Goal: Task Accomplishment & Management: Complete application form

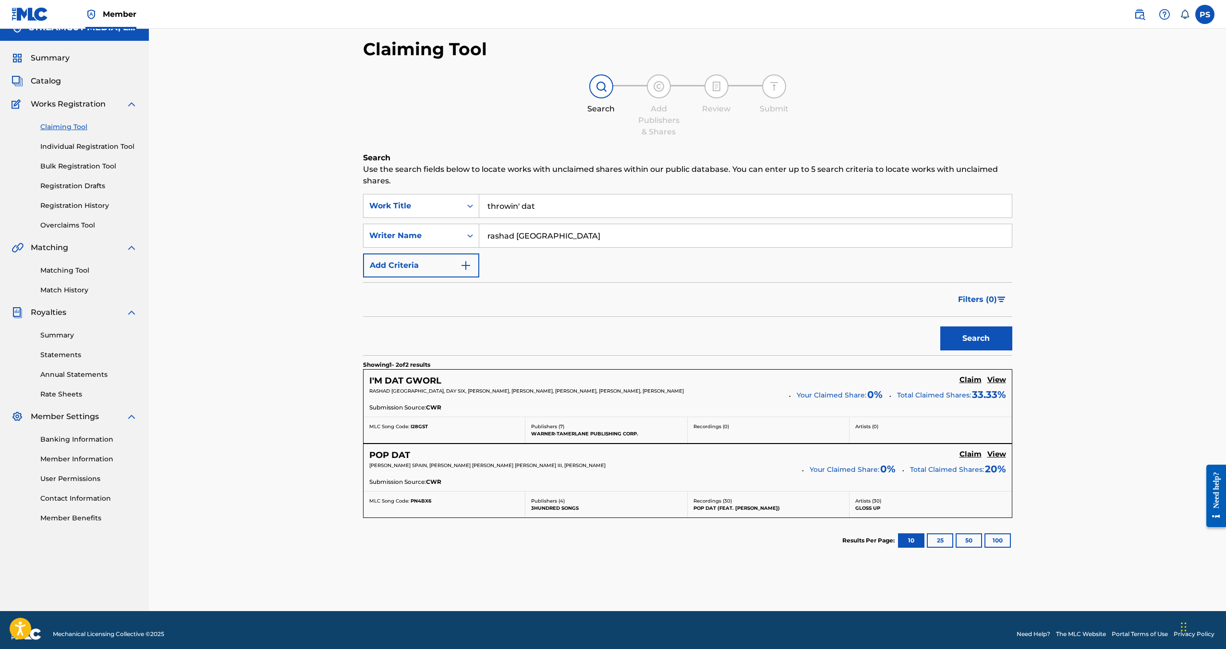
scroll to position [15, 0]
click at [41, 85] on span "Catalog" at bounding box center [46, 81] width 30 height 12
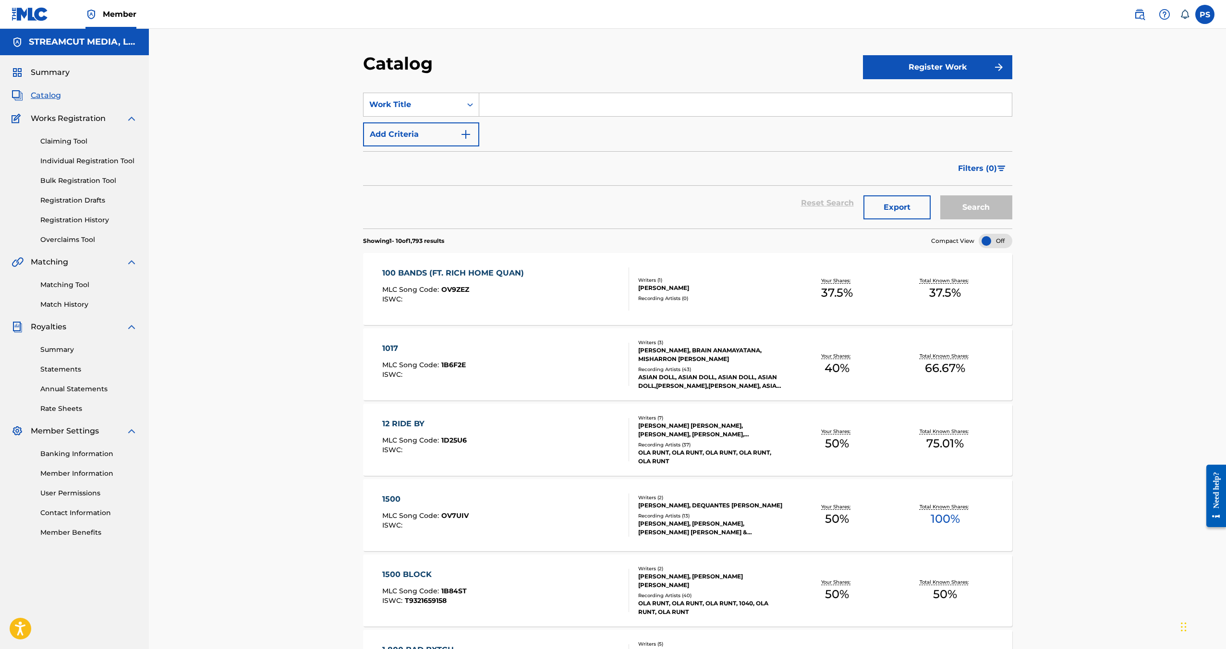
click at [67, 166] on div "Claiming Tool Individual Registration Tool Bulk Registration Tool Registration …" at bounding box center [75, 184] width 126 height 121
click at [73, 160] on link "Individual Registration Tool" at bounding box center [88, 161] width 97 height 10
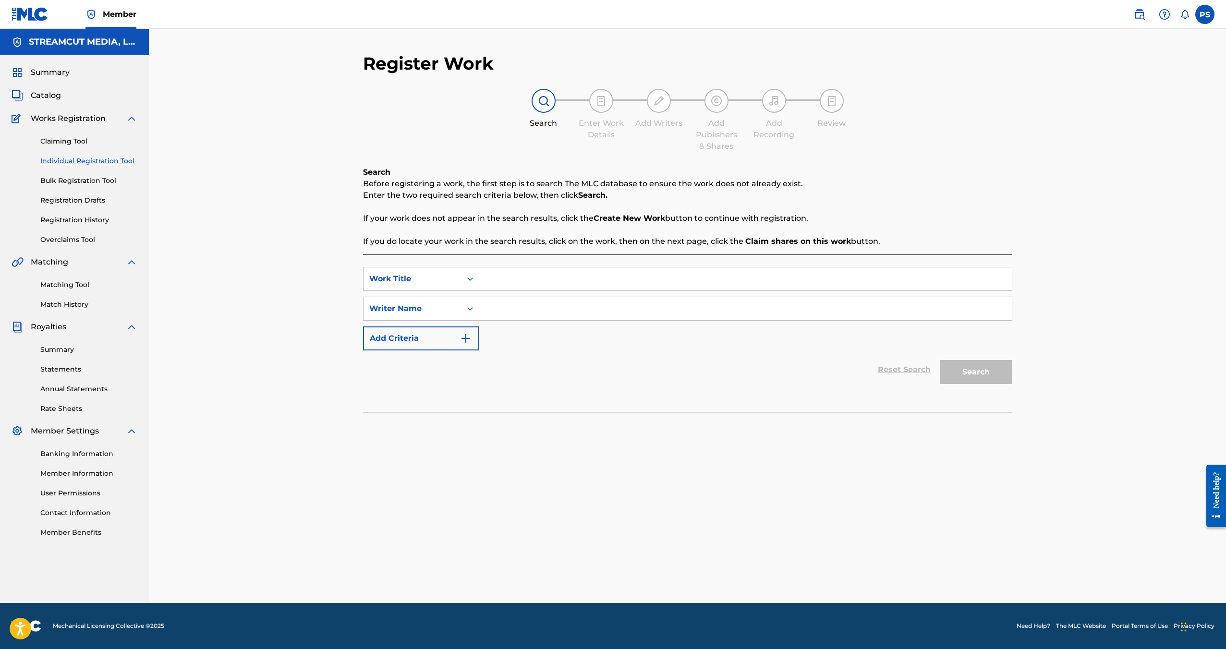
click at [578, 273] on input "Search Form" at bounding box center [745, 279] width 533 height 23
type input "Throwin' Dat"
type input "Rashad [GEOGRAPHIC_DATA]"
click at [940, 360] on button "Search" at bounding box center [976, 372] width 72 height 24
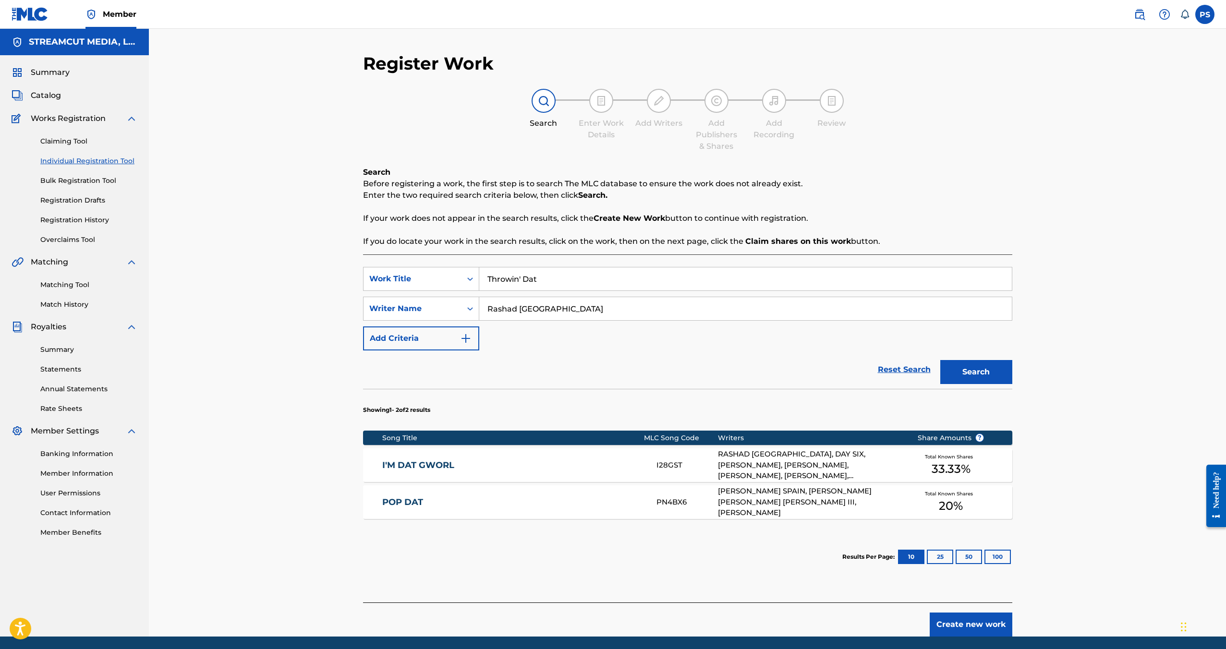
click at [982, 623] on button "Create new work" at bounding box center [971, 625] width 83 height 24
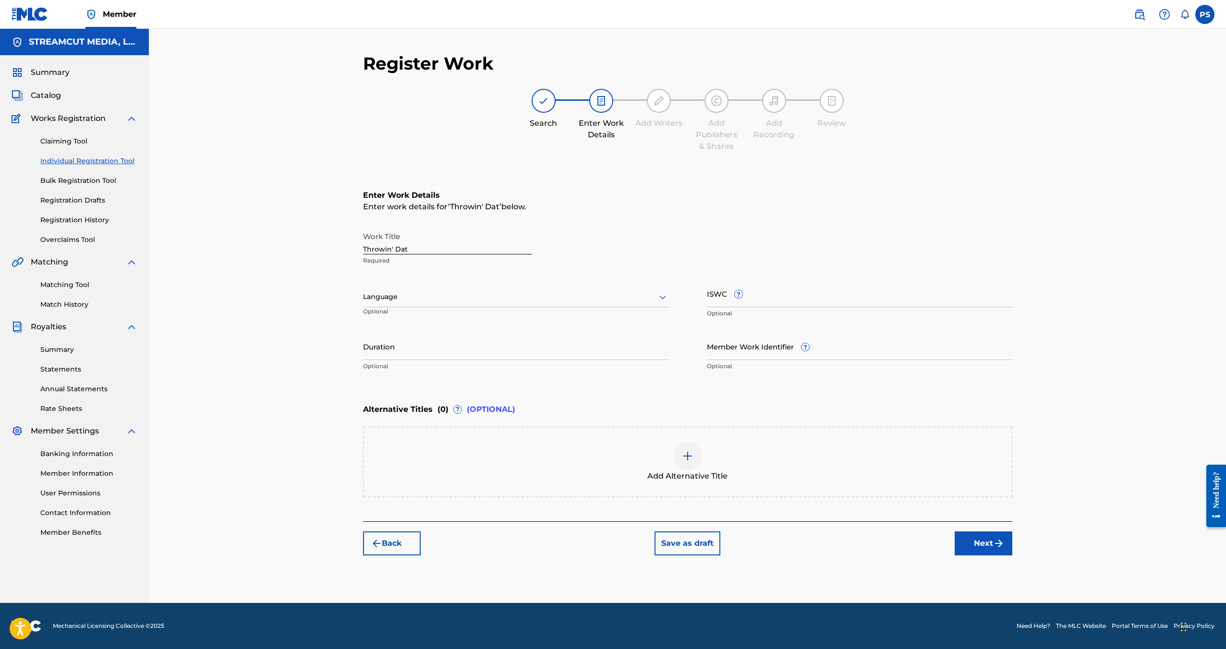
click at [995, 535] on button "Next" at bounding box center [984, 544] width 58 height 24
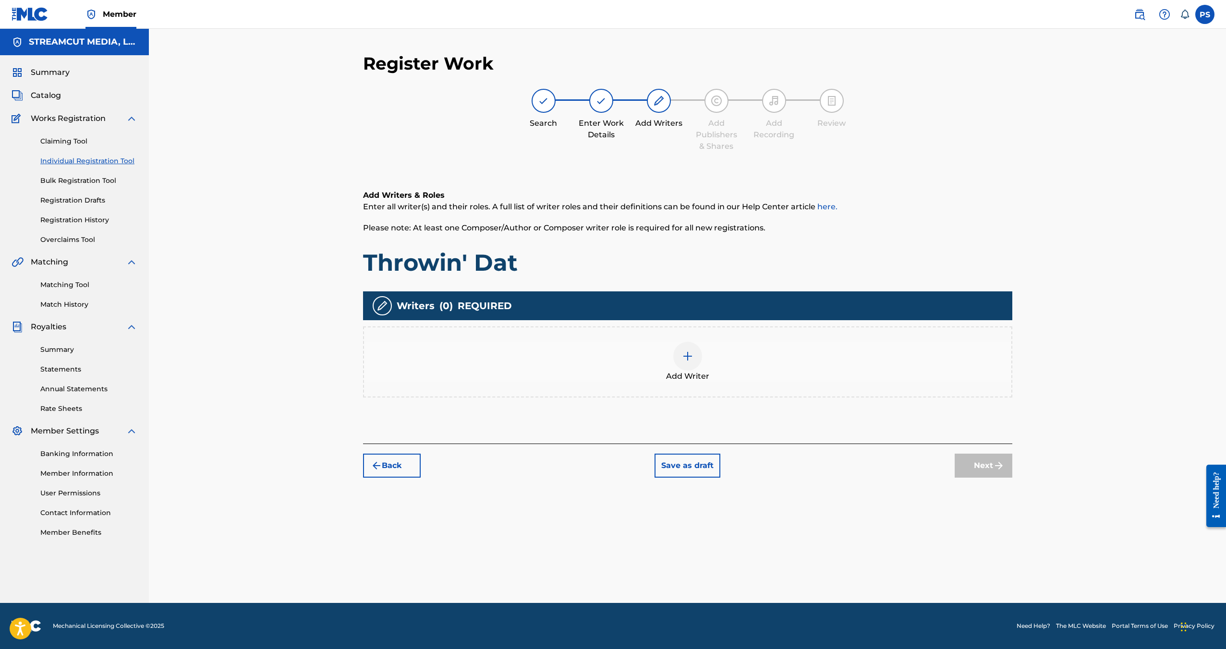
click at [739, 353] on div "Add Writer" at bounding box center [687, 362] width 647 height 40
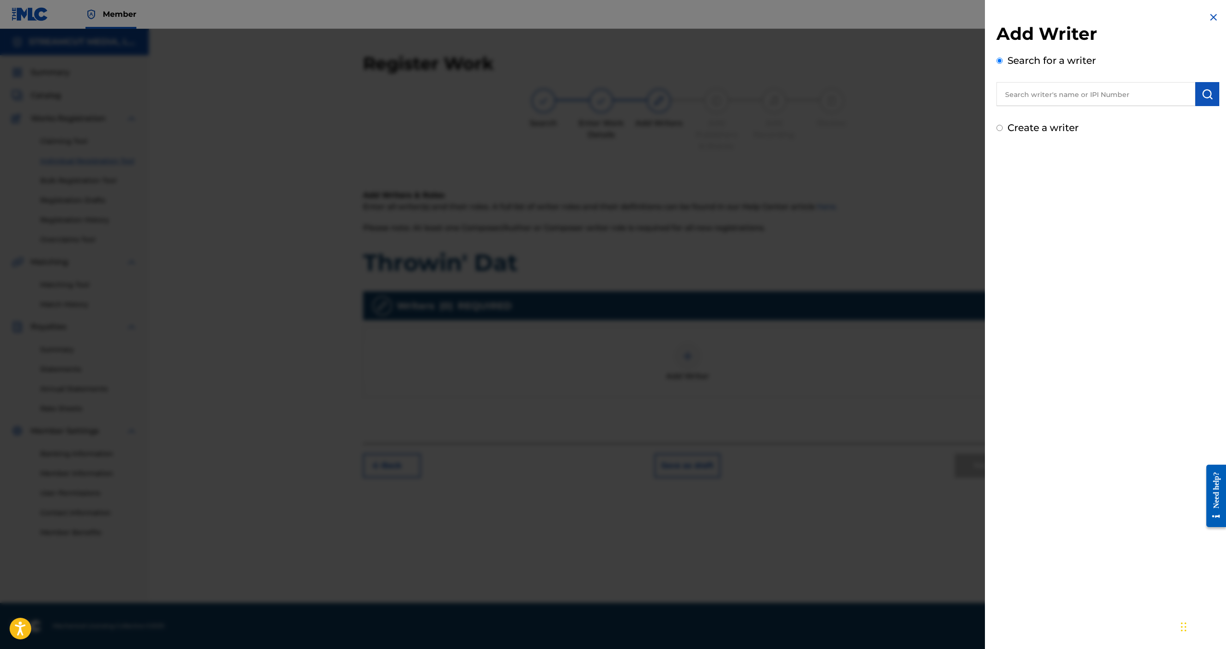
click at [1090, 97] on input "text" at bounding box center [1096, 94] width 199 height 24
type input "rashad [GEOGRAPHIC_DATA]"
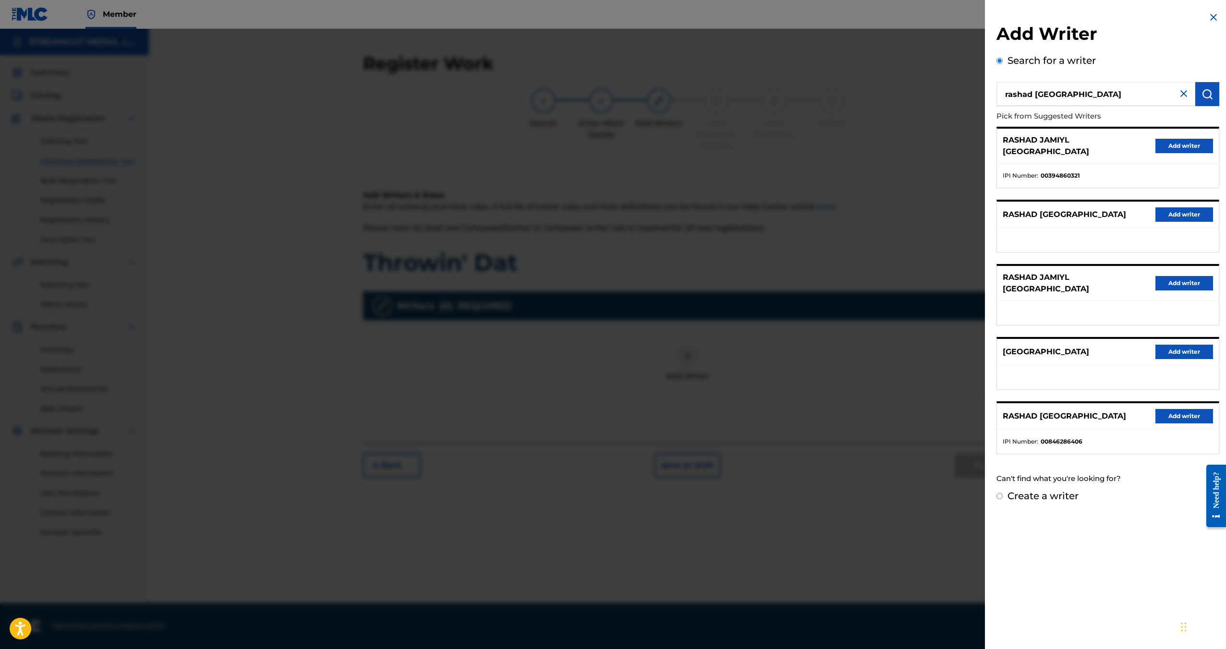
click at [1175, 142] on button "Add writer" at bounding box center [1185, 146] width 58 height 14
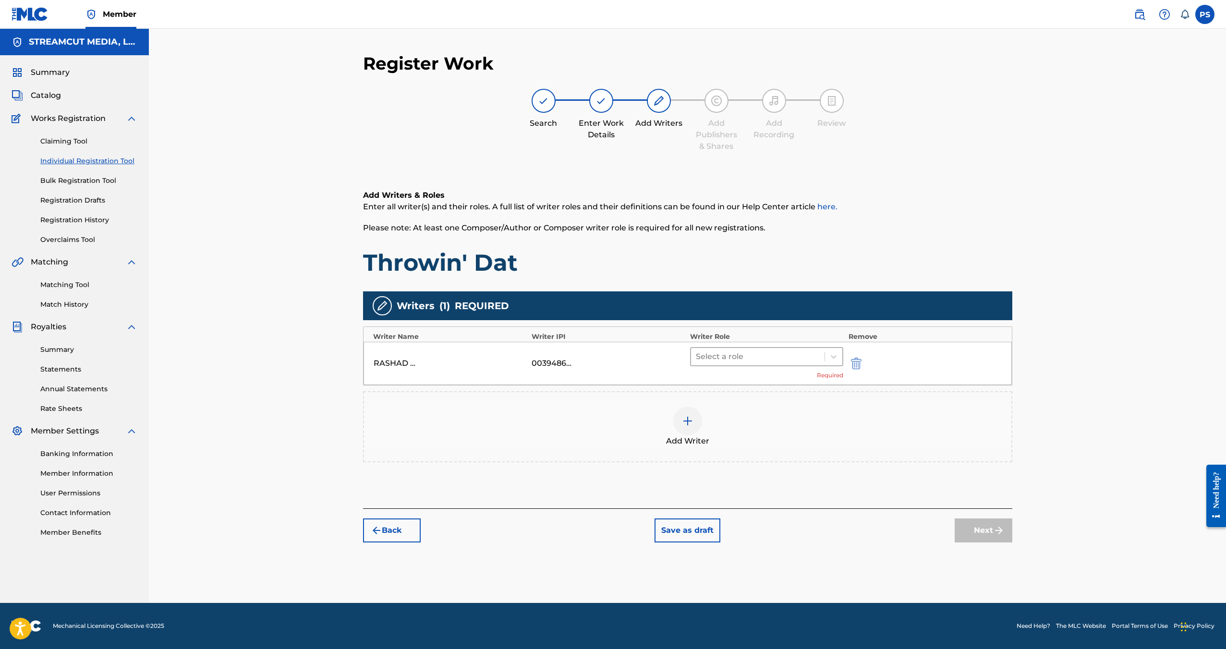
click at [744, 352] on div at bounding box center [758, 356] width 124 height 13
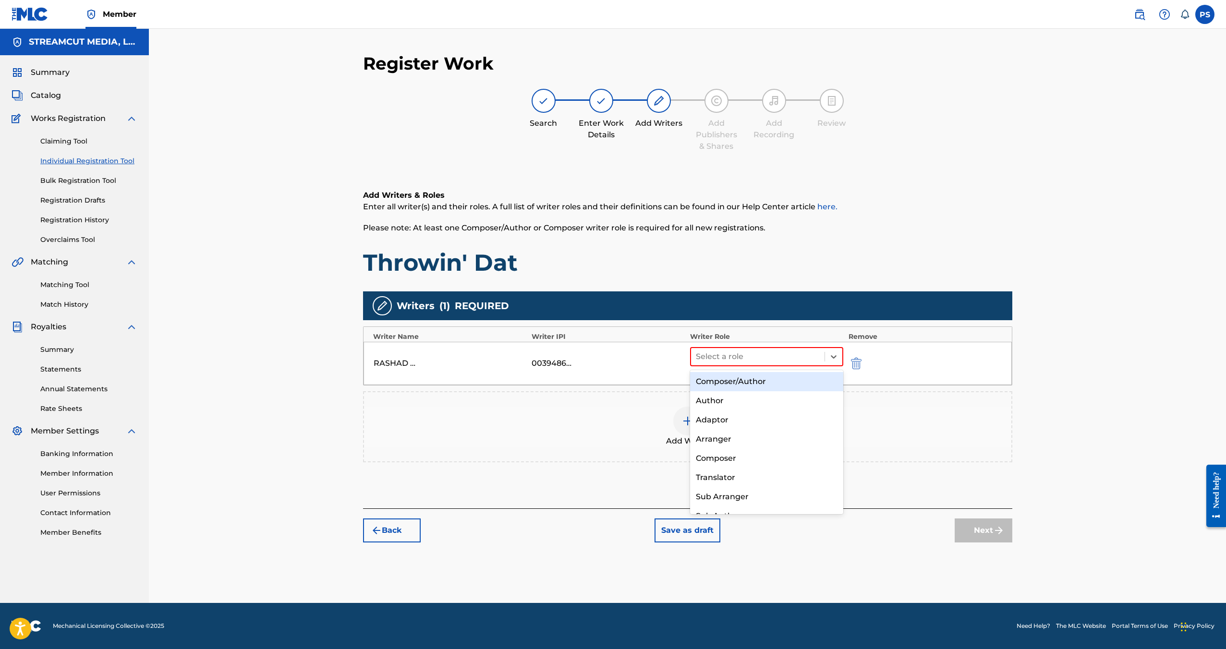
click at [740, 389] on div "Composer/Author" at bounding box center [767, 381] width 154 height 19
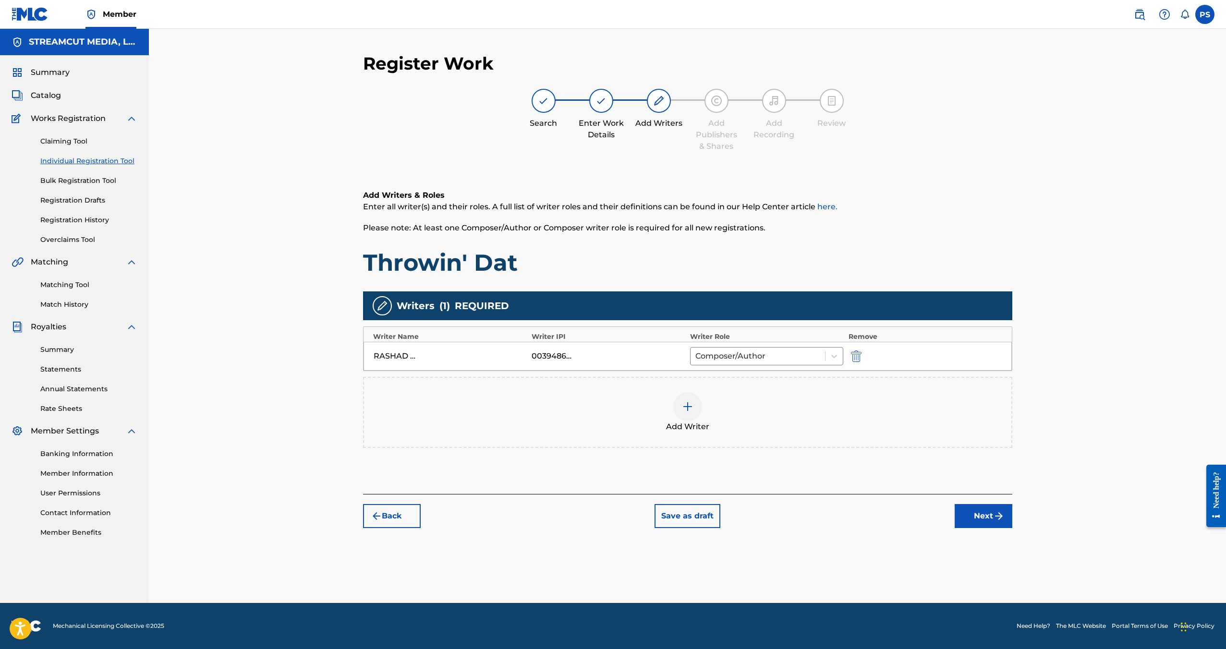
click at [675, 420] on div "Add Writer" at bounding box center [687, 412] width 647 height 40
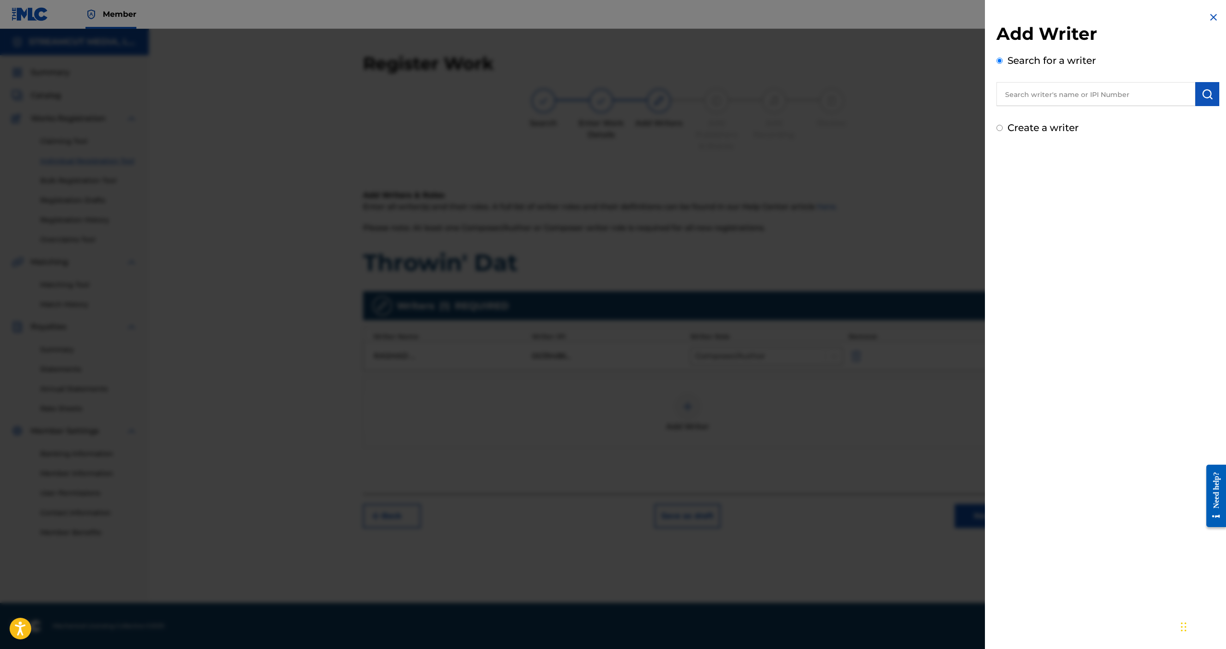
click at [1141, 91] on input "text" at bounding box center [1096, 94] width 199 height 24
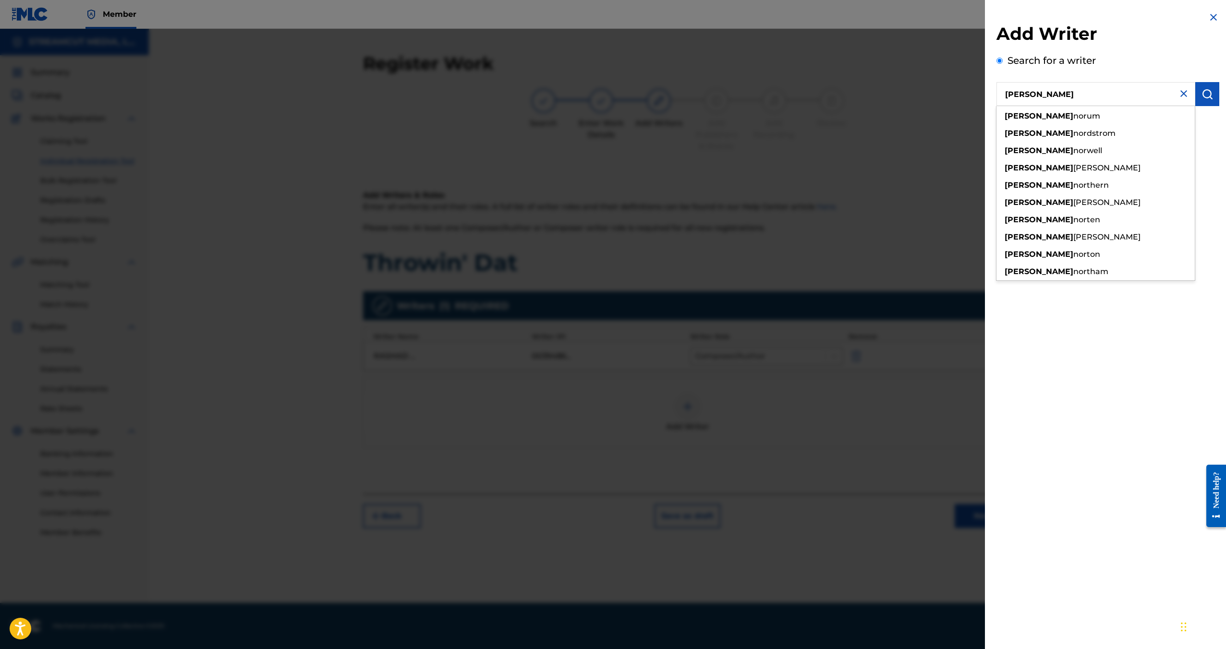
type input "[PERSON_NAME]"
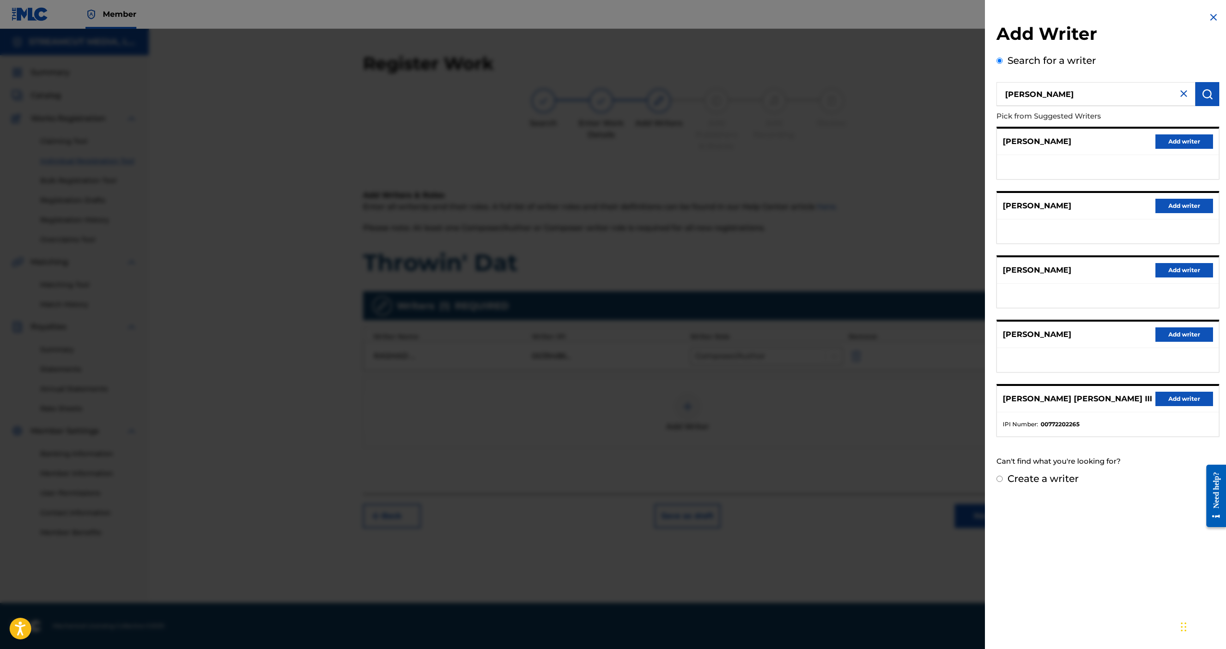
click at [1180, 402] on button "Add writer" at bounding box center [1185, 399] width 58 height 14
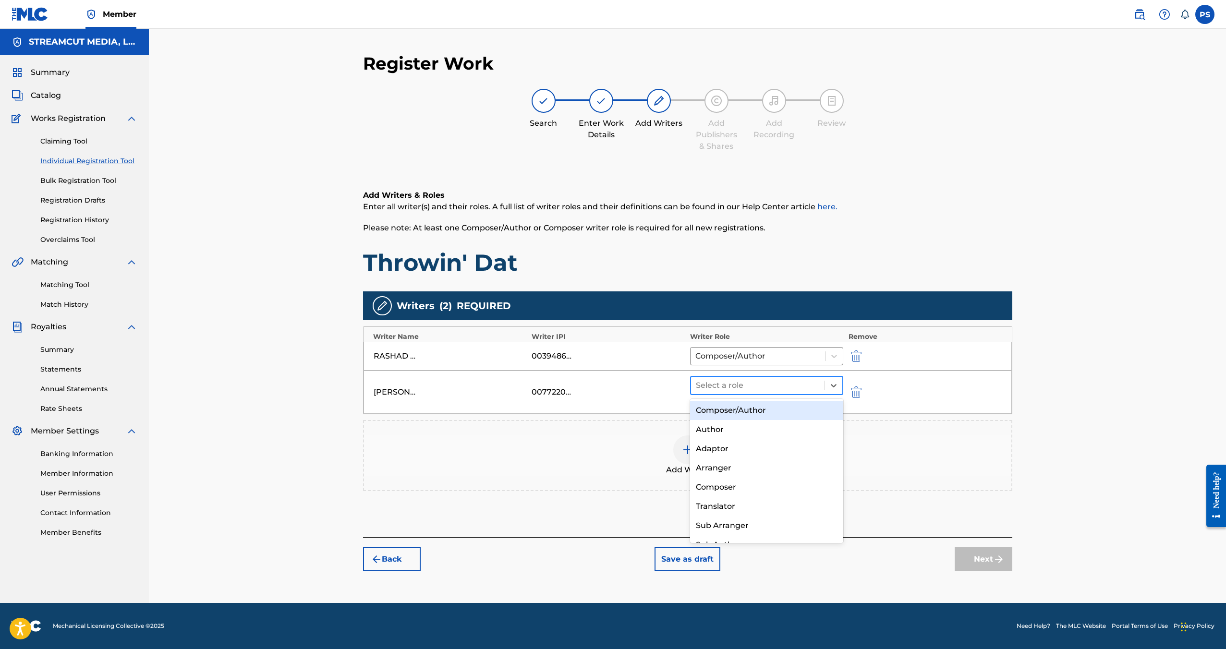
click at [821, 383] on div "Select a role" at bounding box center [758, 385] width 134 height 17
click at [766, 414] on div "Composer/Author" at bounding box center [767, 410] width 154 height 19
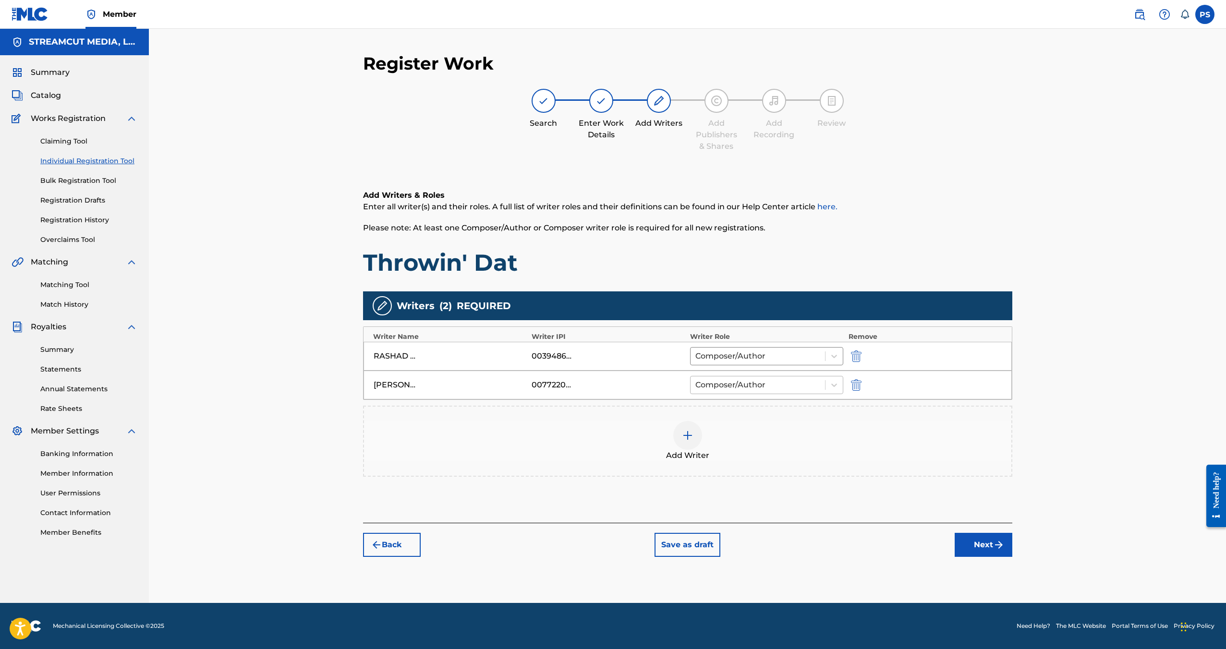
click at [764, 385] on div at bounding box center [758, 384] width 125 height 13
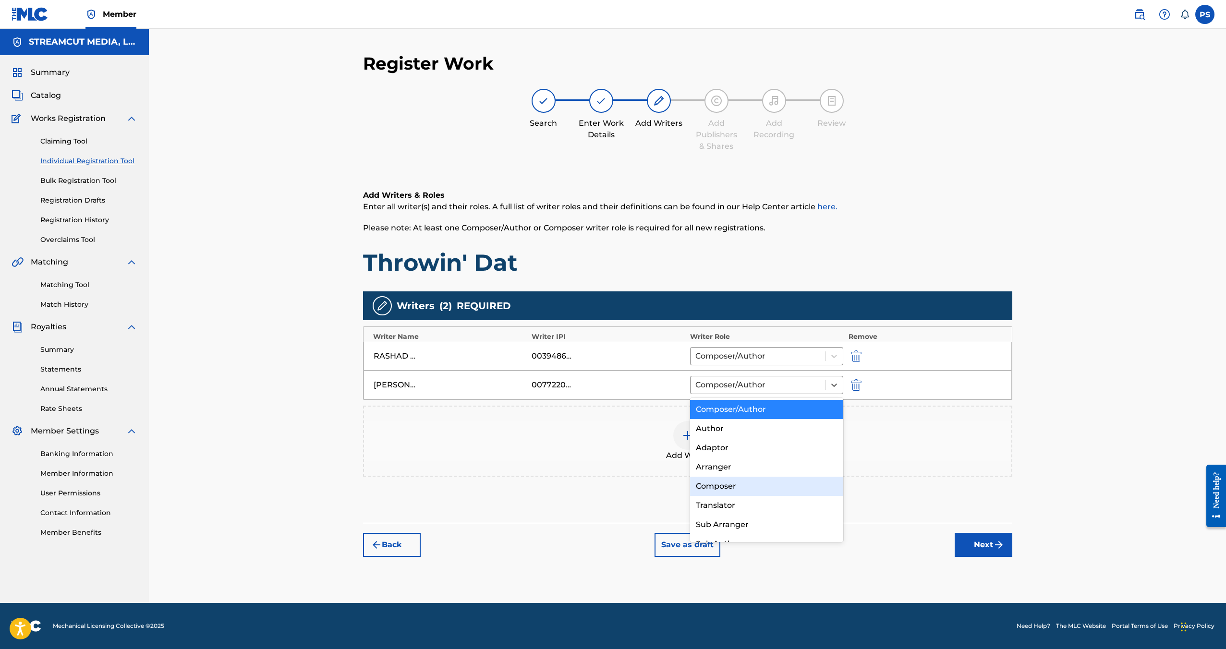
click at [753, 485] on div "Composer" at bounding box center [767, 486] width 154 height 19
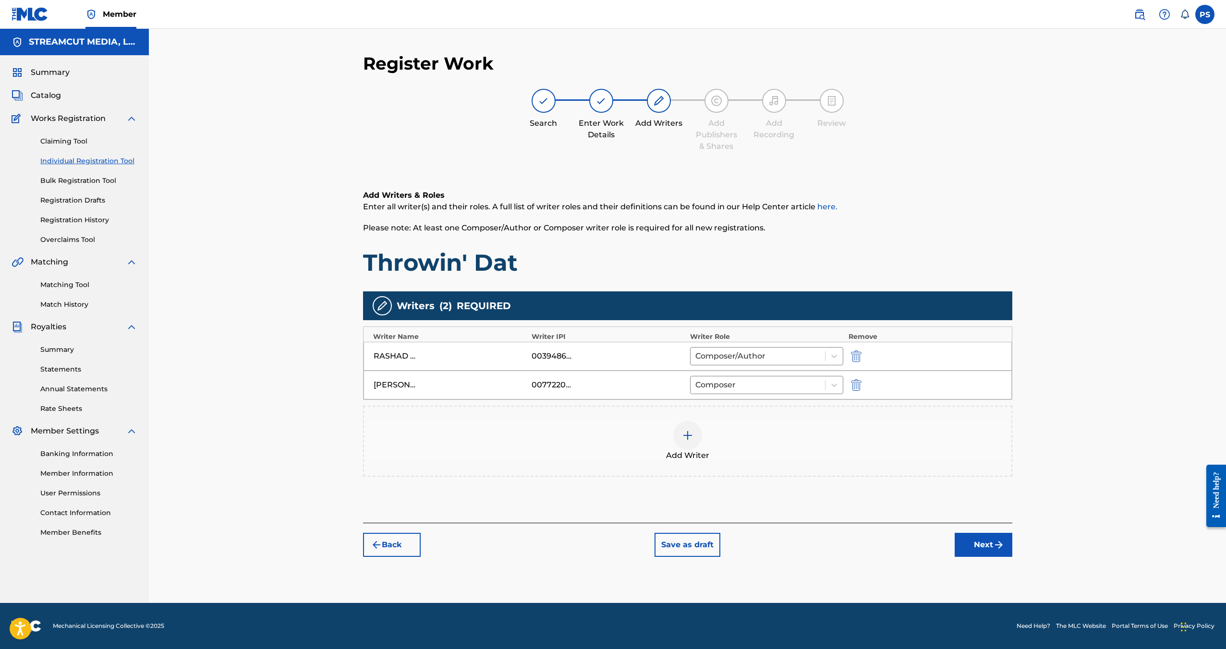
click at [996, 549] on img "submit" at bounding box center [999, 545] width 12 height 12
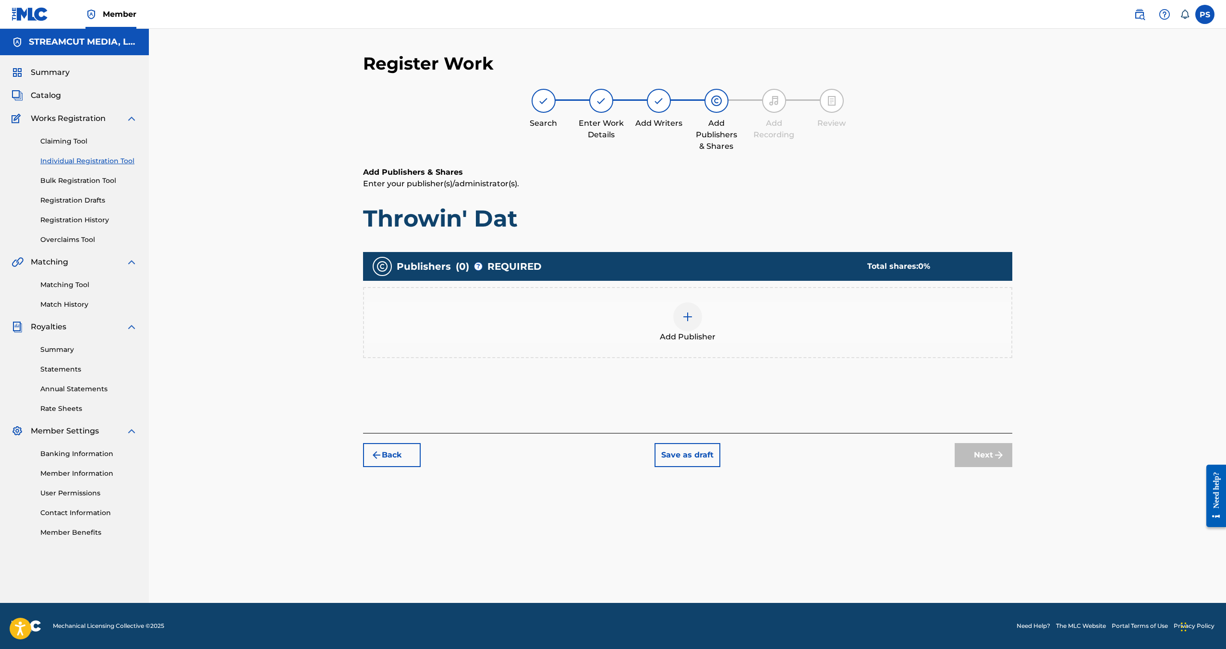
click at [710, 320] on div "Add Publisher" at bounding box center [687, 323] width 647 height 40
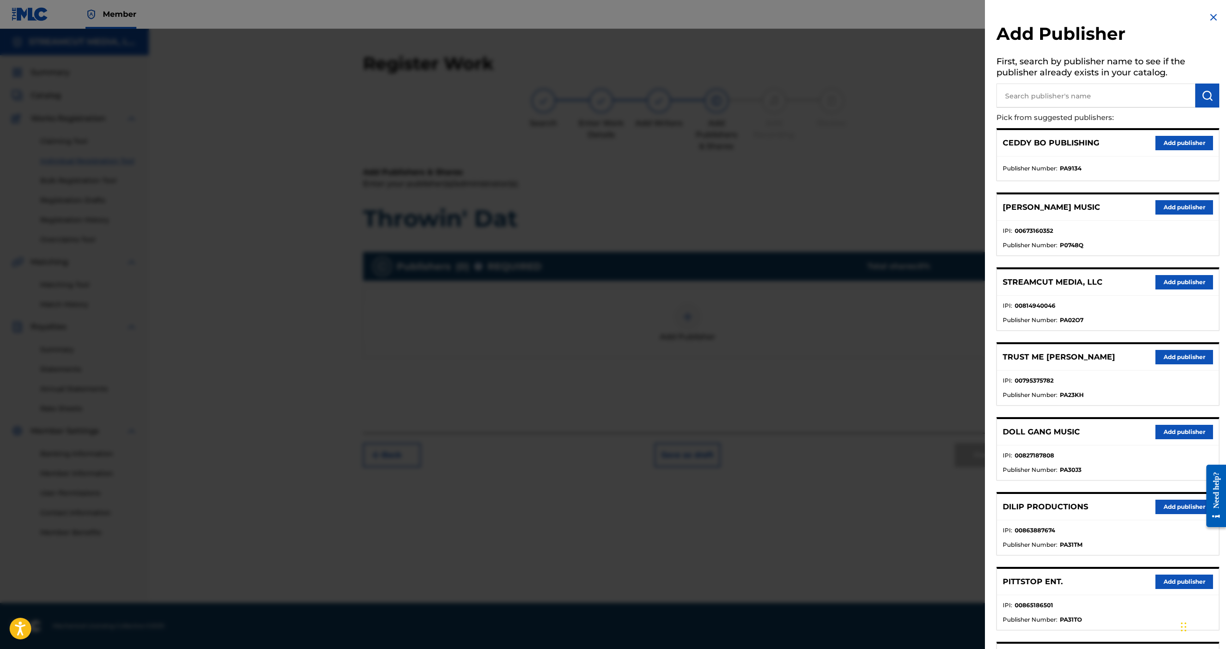
click at [1074, 92] on input "text" at bounding box center [1096, 96] width 199 height 24
type input "[PERSON_NAME]"
click at [1209, 98] on img "submit" at bounding box center [1208, 96] width 12 height 12
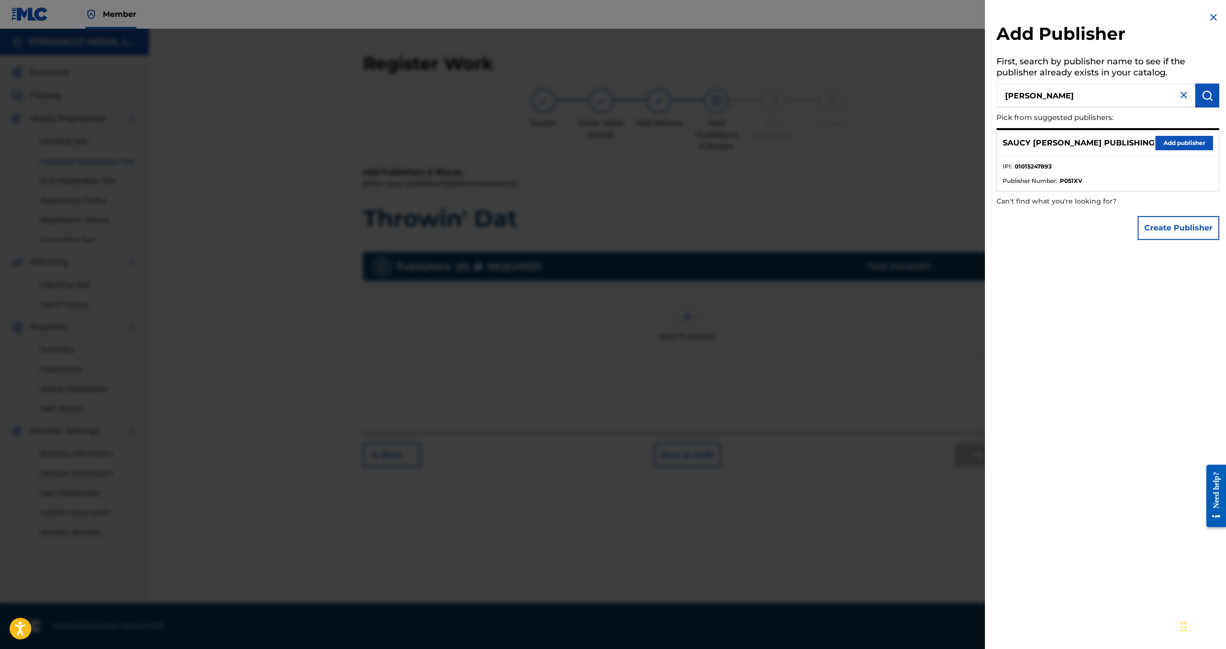
click at [1181, 148] on button "Add publisher" at bounding box center [1185, 143] width 58 height 14
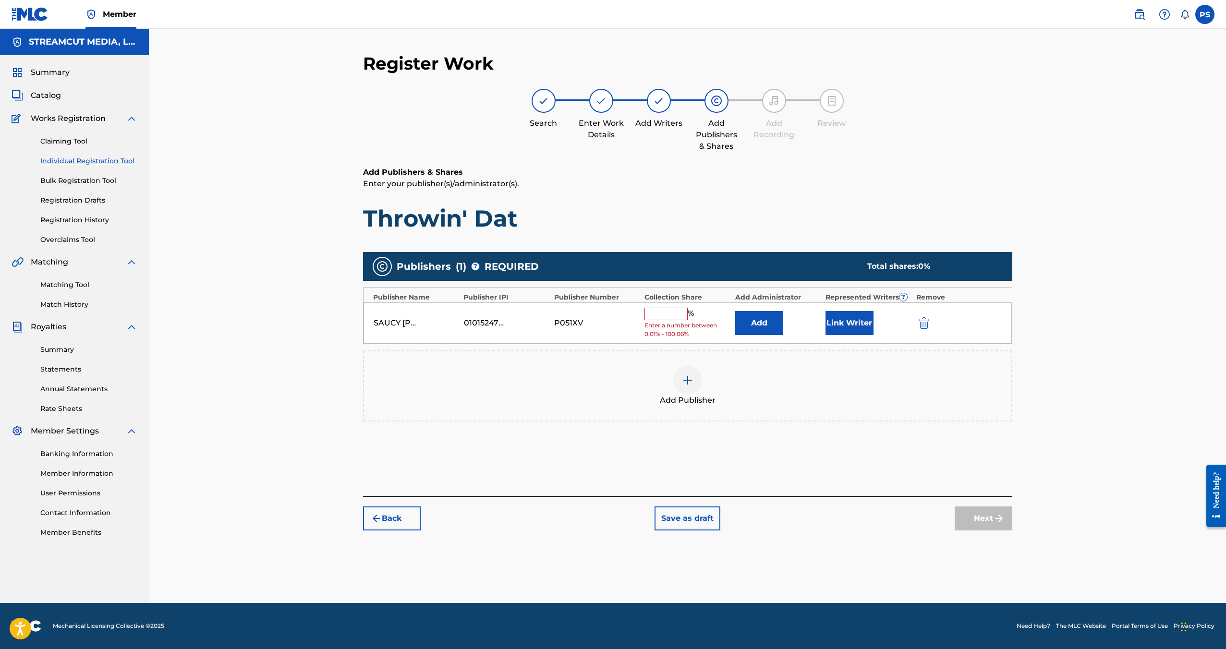
click at [684, 315] on input "text" at bounding box center [666, 314] width 43 height 12
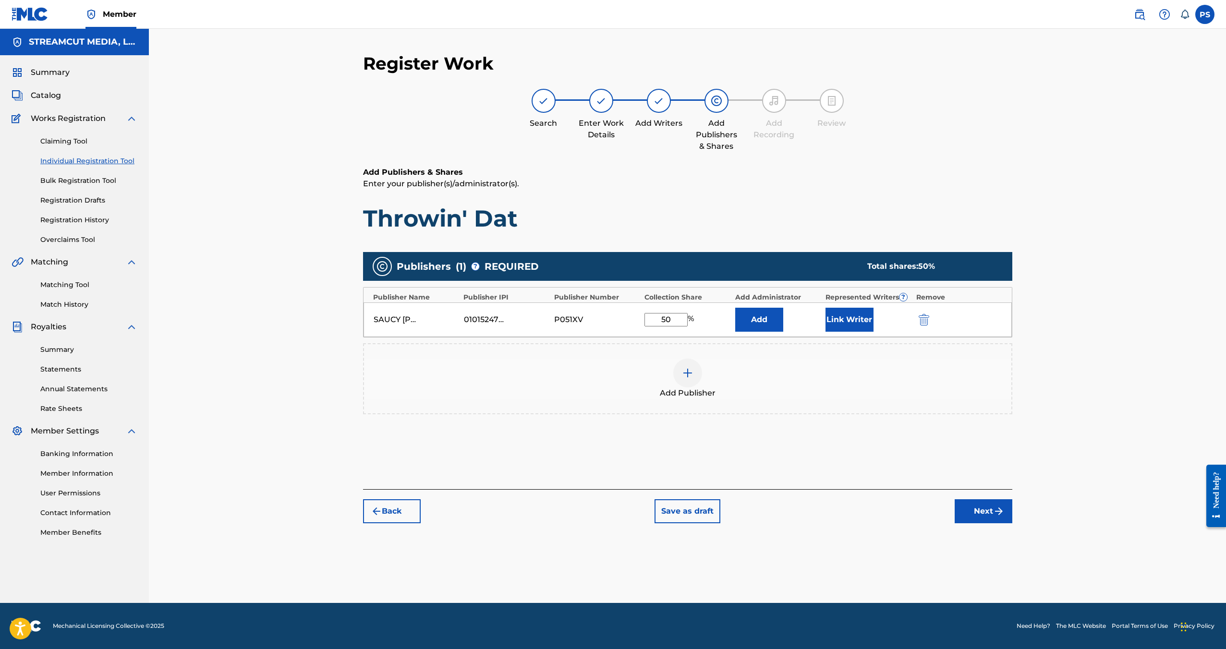
type input "50"
click at [754, 321] on button "Add" at bounding box center [759, 320] width 48 height 24
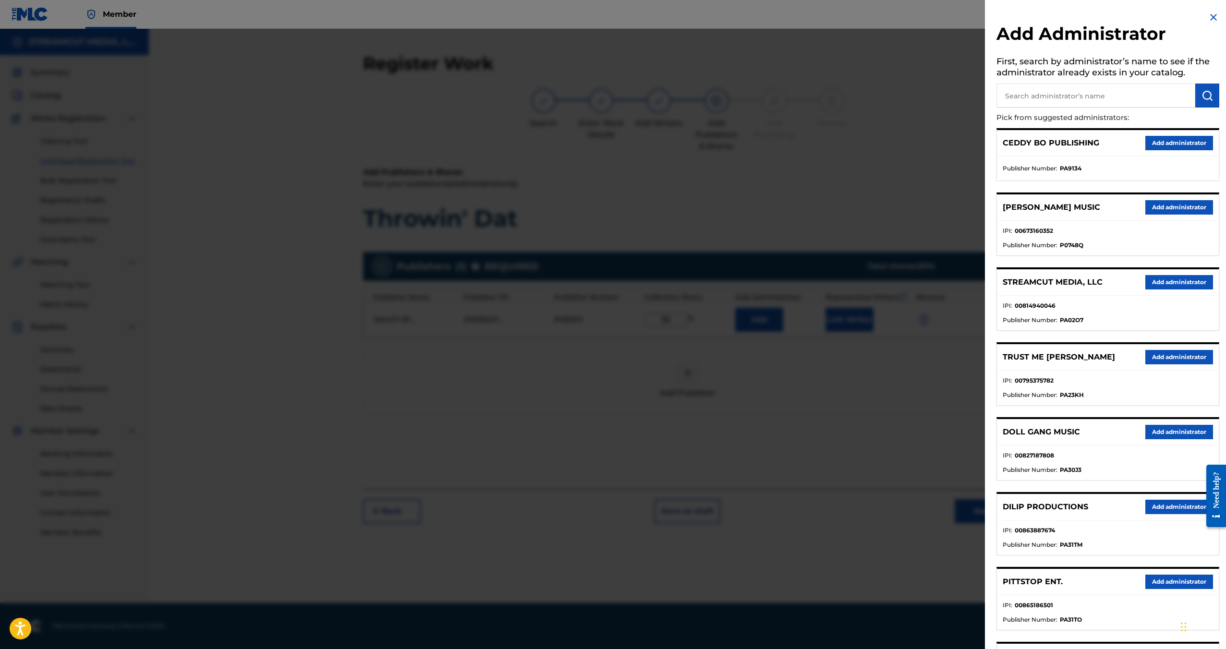
click at [1161, 281] on button "Add administrator" at bounding box center [1180, 282] width 68 height 14
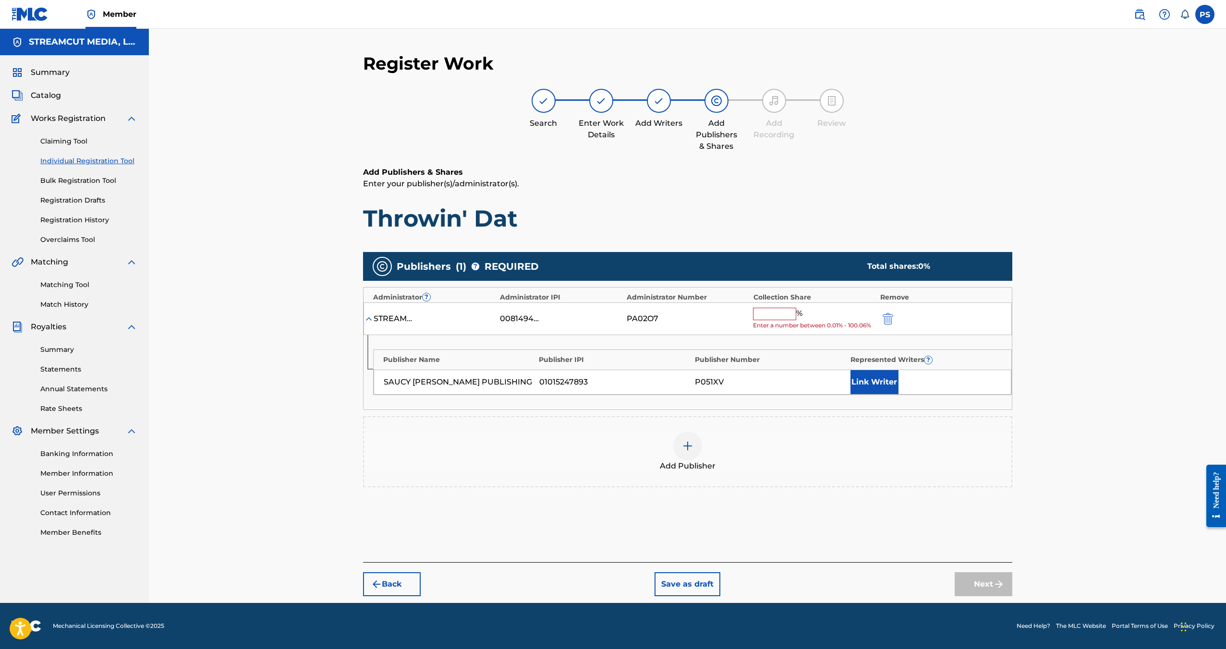
click at [784, 312] on input "text" at bounding box center [774, 314] width 43 height 12
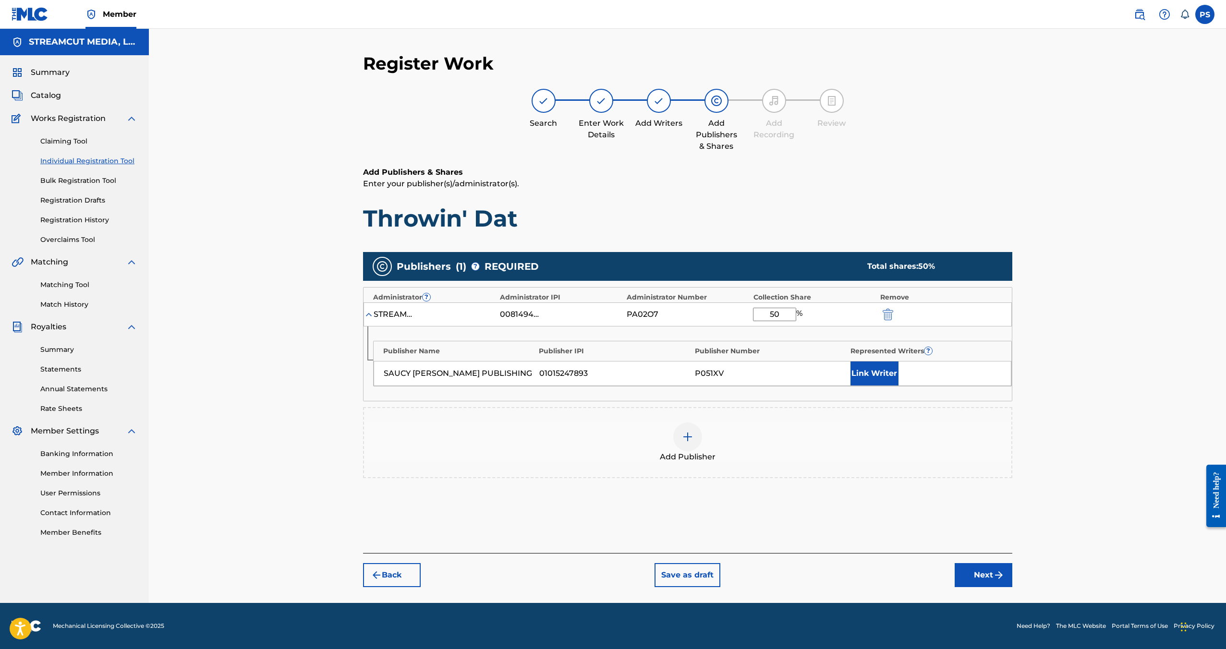
type input "50"
click at [867, 371] on button "Link Writer" at bounding box center [875, 374] width 48 height 24
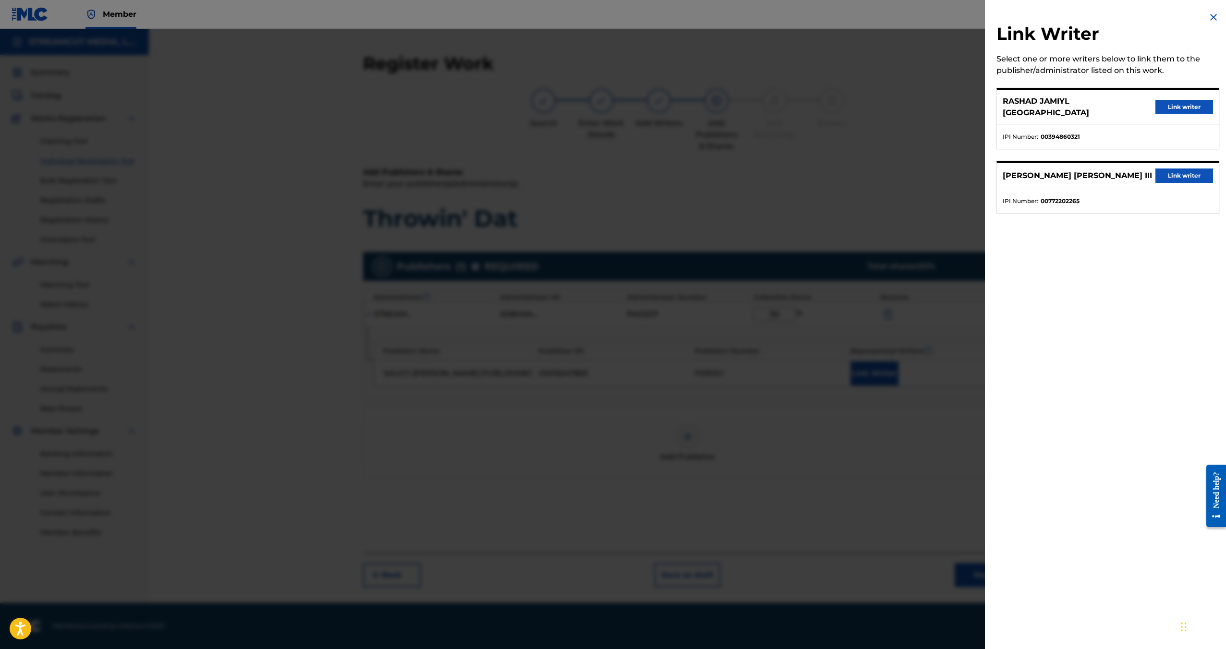
click at [1195, 106] on button "Link writer" at bounding box center [1185, 107] width 58 height 14
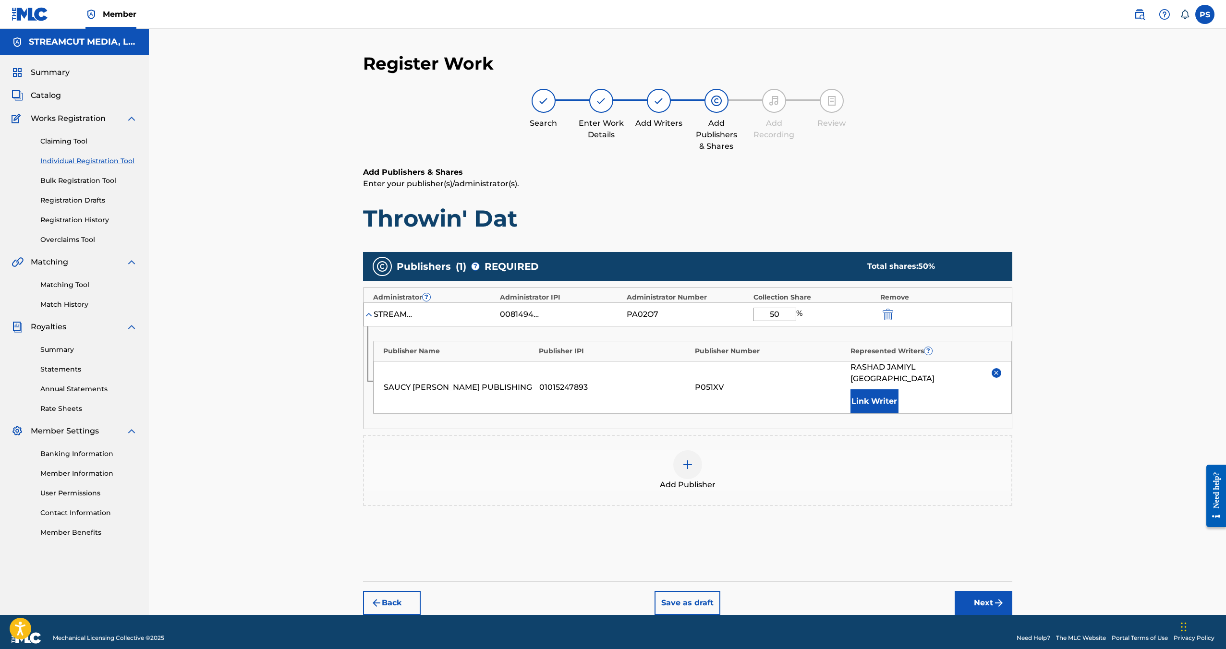
click at [973, 591] on button "Next" at bounding box center [984, 603] width 58 height 24
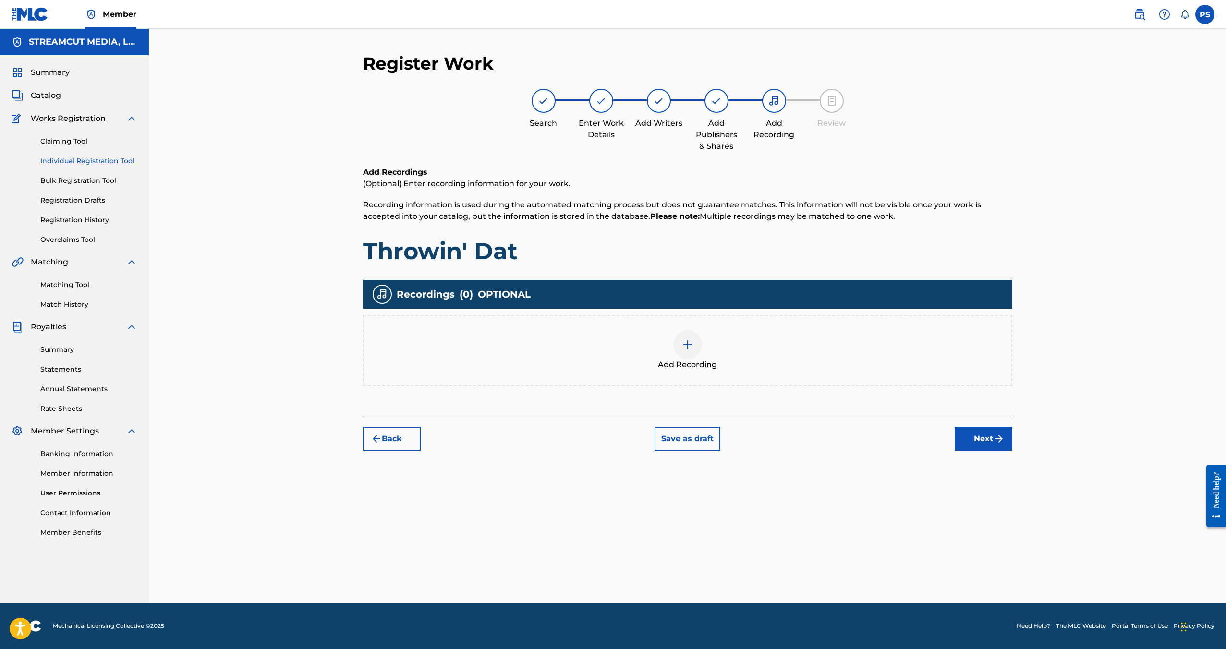
click at [668, 347] on div "Add Recording" at bounding box center [687, 350] width 647 height 40
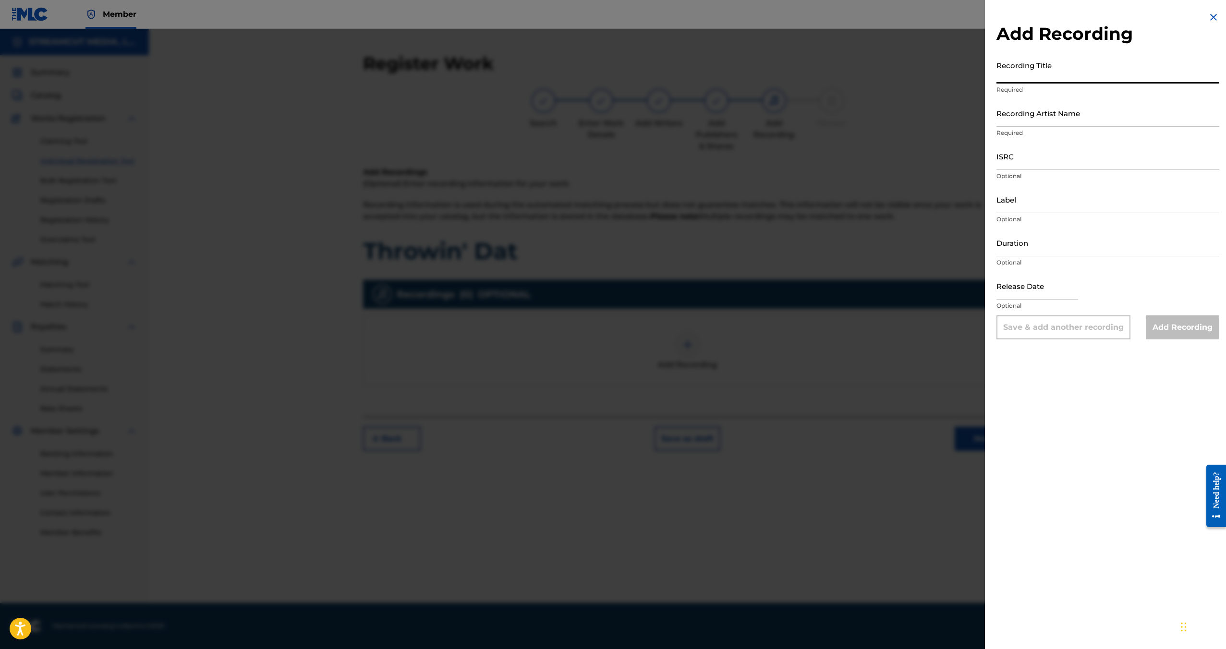
click at [1057, 71] on input "Recording Title" at bounding box center [1108, 69] width 223 height 27
type input "Throwin' Dat"
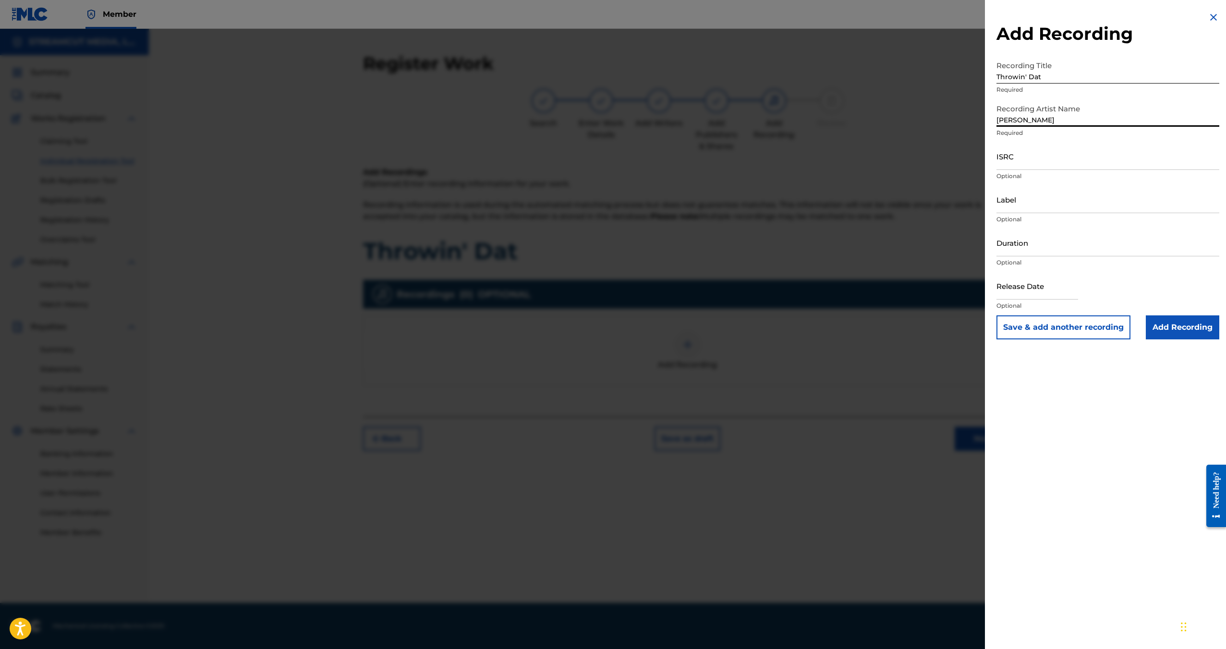
type input "[PERSON_NAME]"
click at [1176, 326] on input "Add Recording" at bounding box center [1182, 328] width 73 height 24
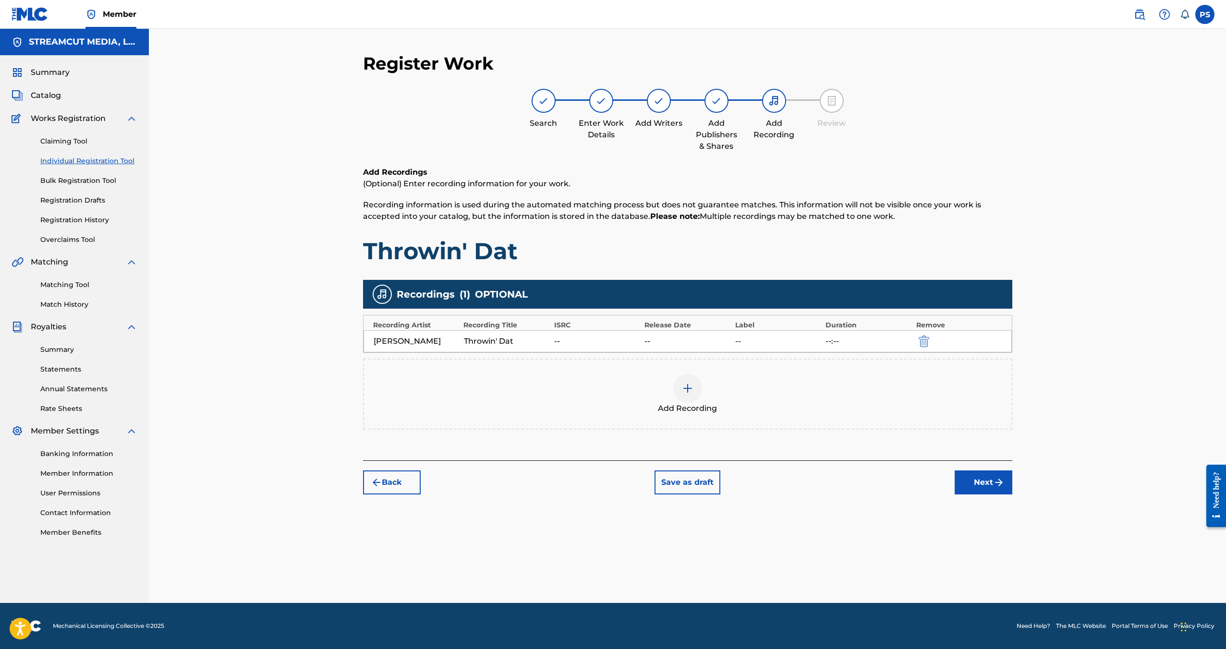
click at [1000, 480] on img "submit" at bounding box center [999, 483] width 12 height 12
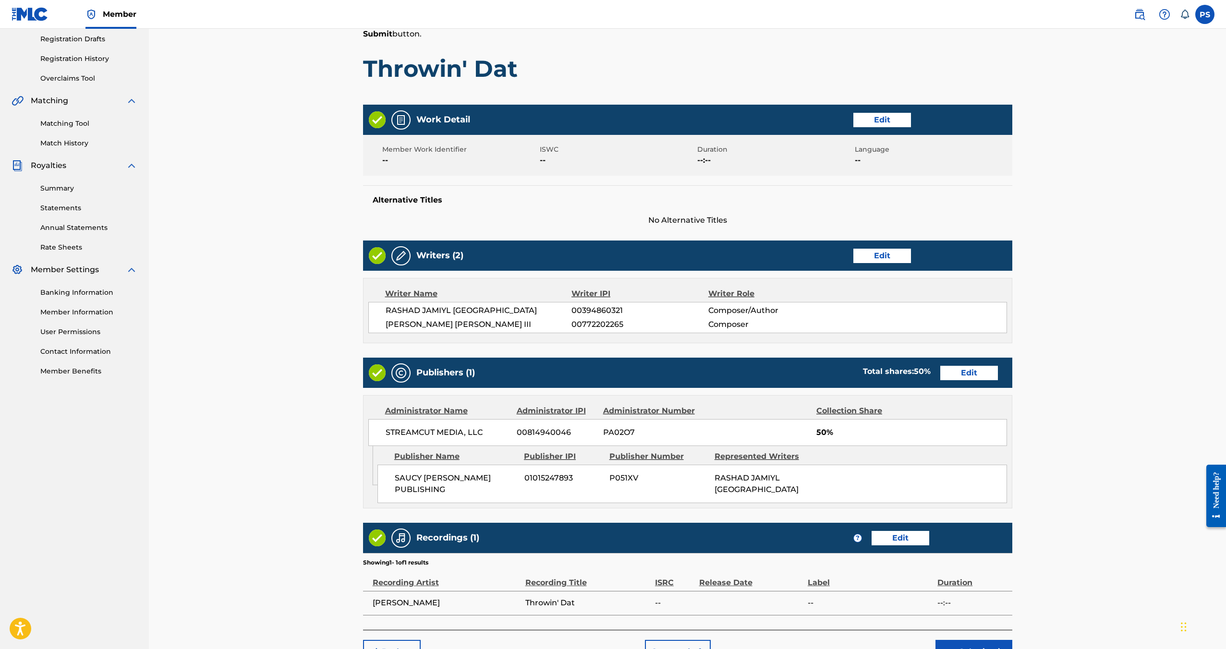
scroll to position [212, 0]
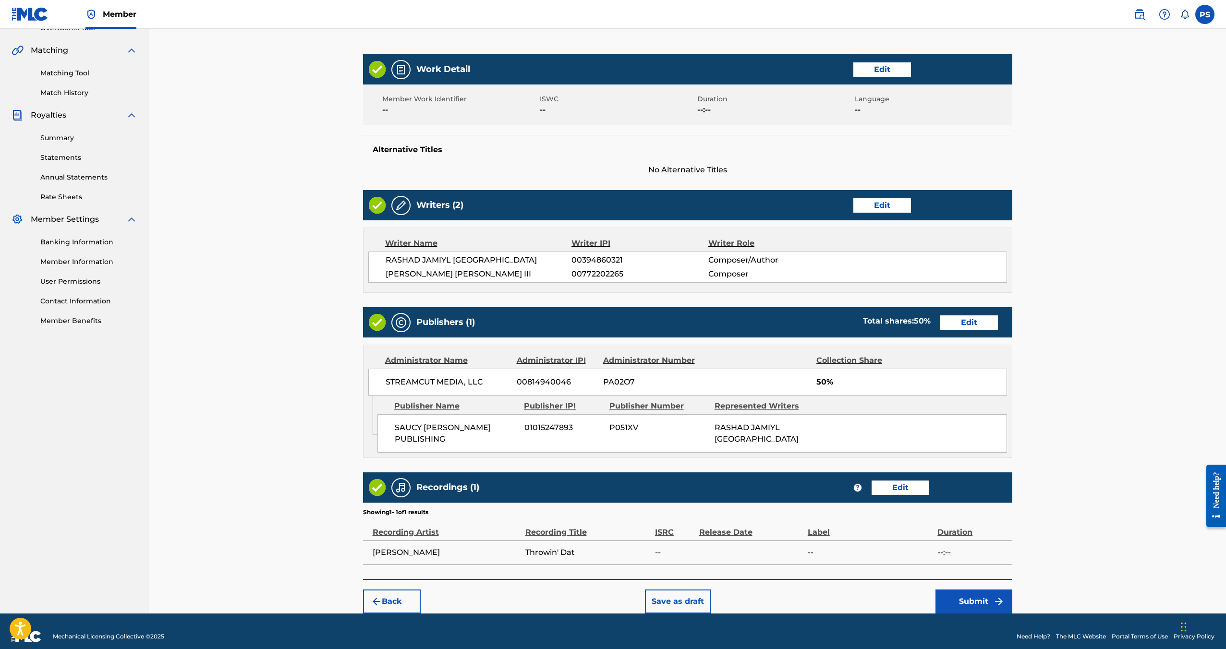
click at [995, 599] on button "Submit" at bounding box center [974, 602] width 77 height 24
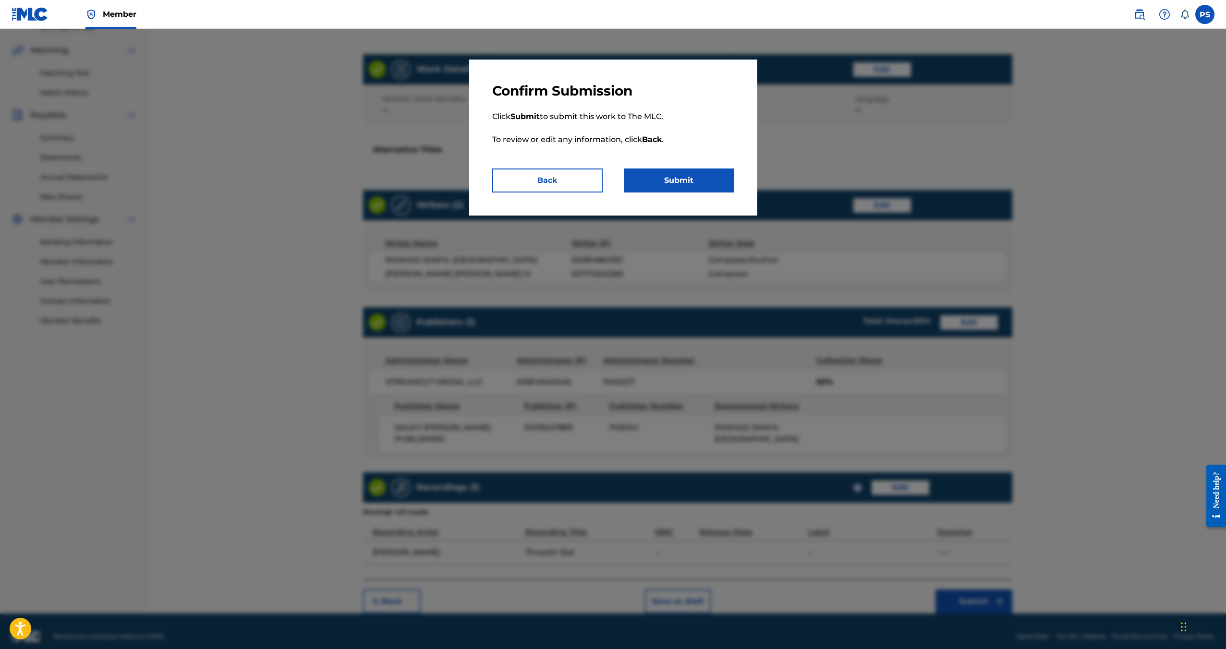
click at [678, 181] on button "Submit" at bounding box center [679, 181] width 110 height 24
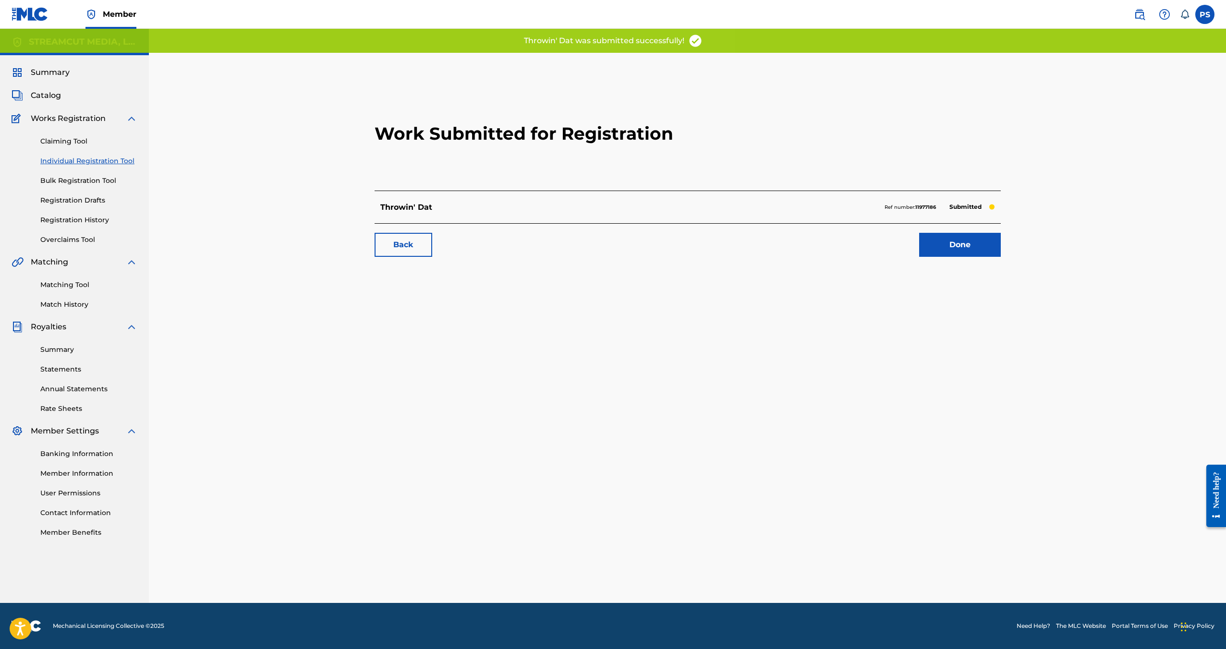
click at [979, 244] on link "Done" at bounding box center [960, 245] width 82 height 24
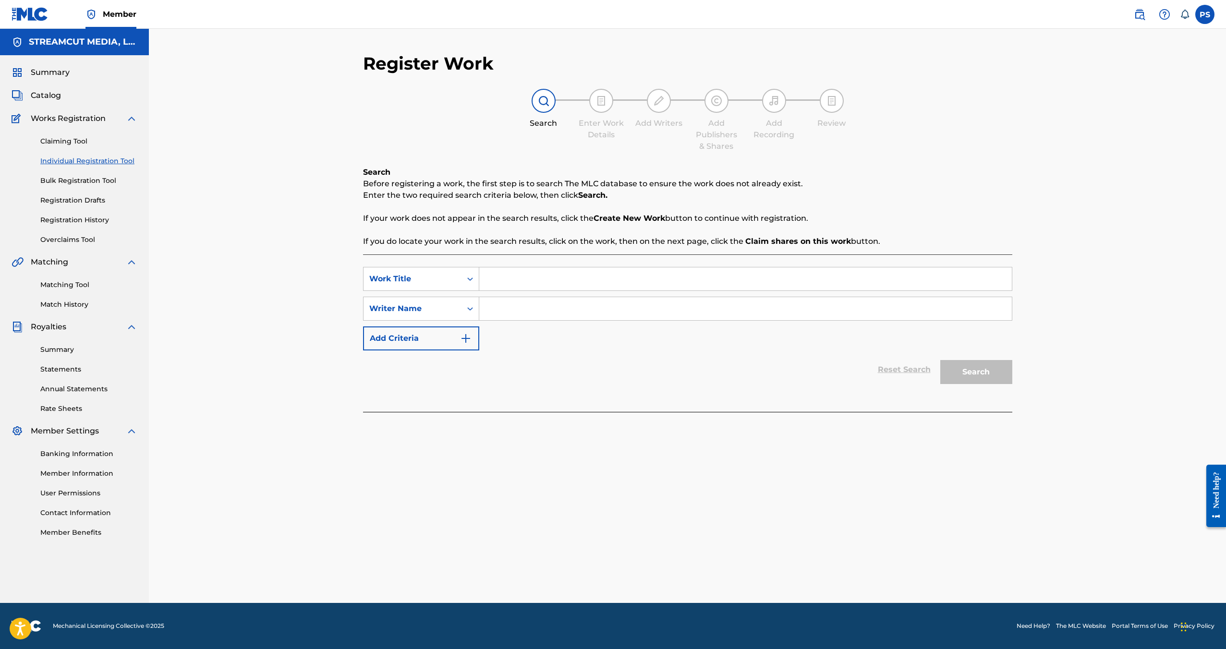
click at [1134, 20] on link at bounding box center [1139, 14] width 19 height 19
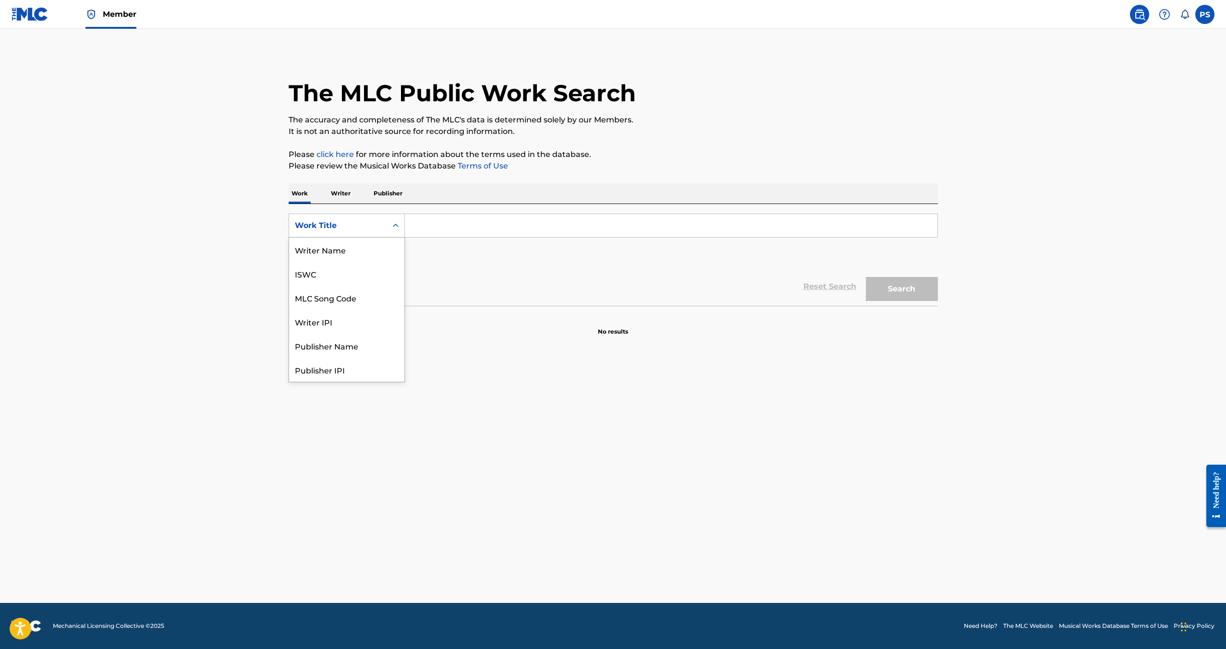
click at [364, 225] on div "Work Title" at bounding box center [338, 226] width 86 height 12
click at [357, 197] on div "Work Writer Publisher" at bounding box center [613, 193] width 649 height 20
click at [342, 195] on p "Writer" at bounding box center [340, 193] width 25 height 20
click at [452, 227] on input "Search Form" at bounding box center [671, 225] width 533 height 23
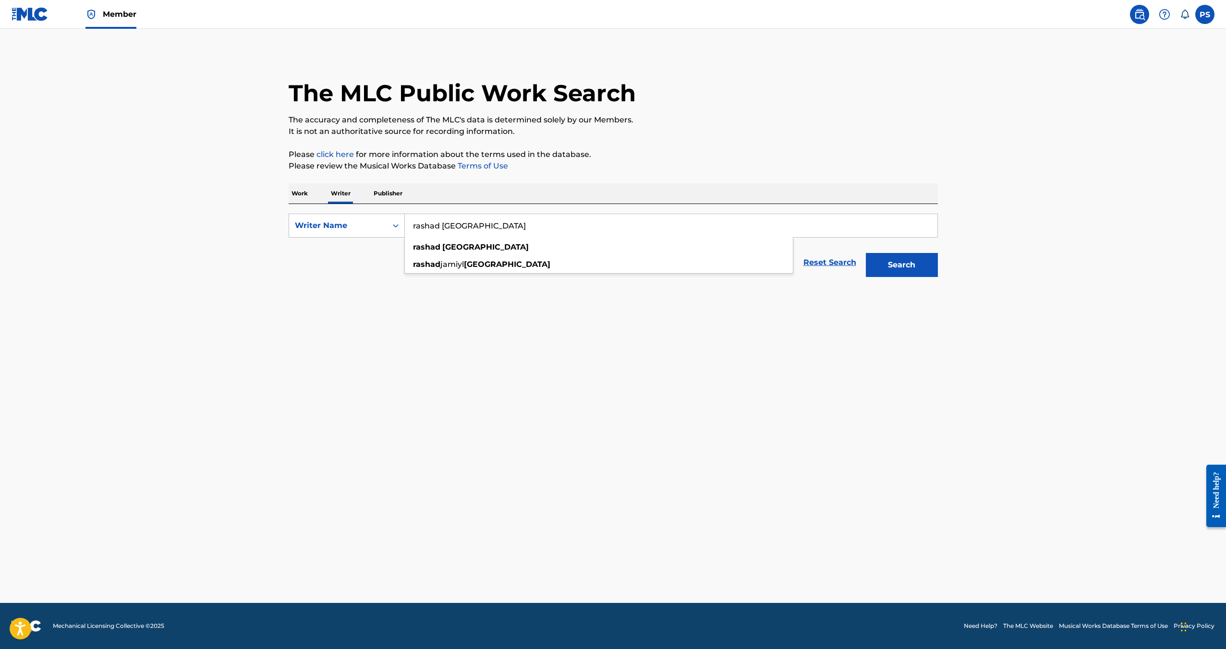
type input "rashad [GEOGRAPHIC_DATA]"
click at [866, 253] on button "Search" at bounding box center [902, 265] width 72 height 24
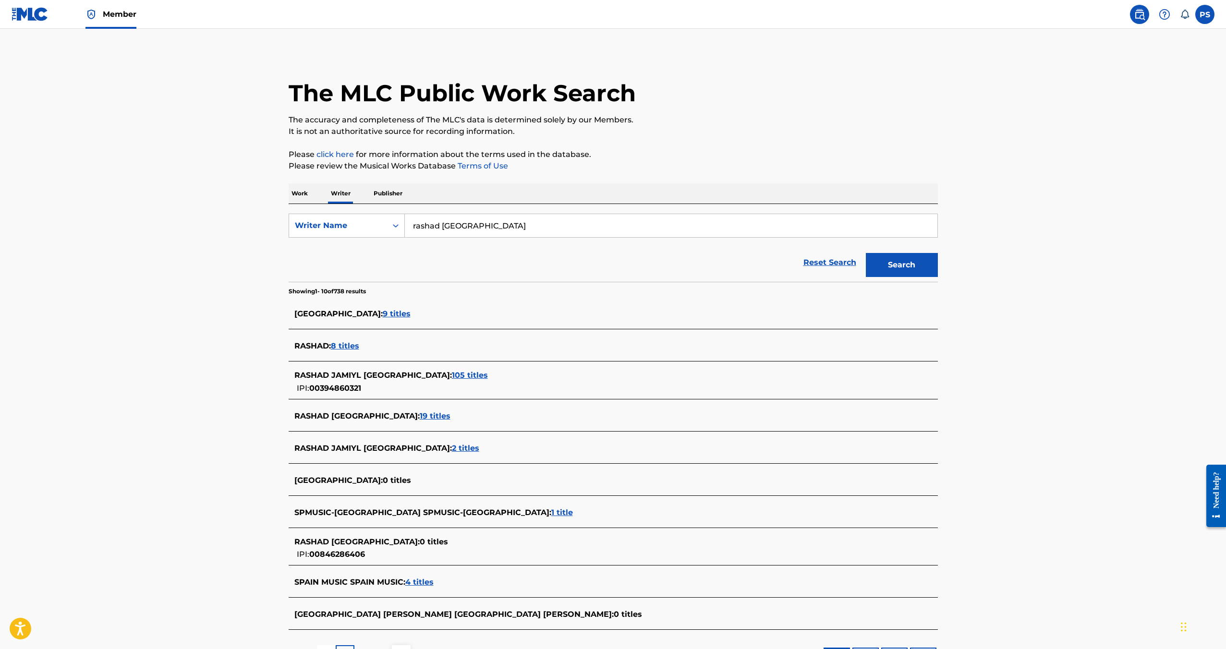
click at [452, 376] on span "105 titles" at bounding box center [470, 375] width 36 height 9
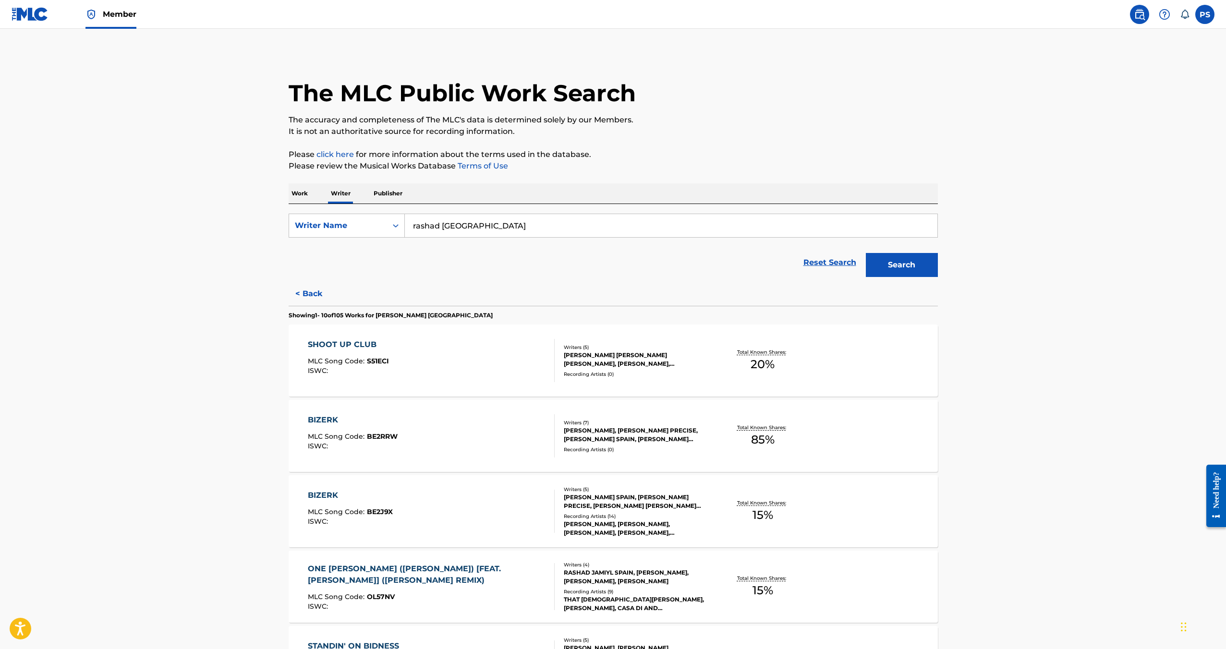
click at [570, 362] on div "JOSUE N SALAZAR ORTIZ, LATISHA GABRIELLE WALLER, OMARI MASSENBURG, RASHAD JAMIY…" at bounding box center [636, 359] width 145 height 17
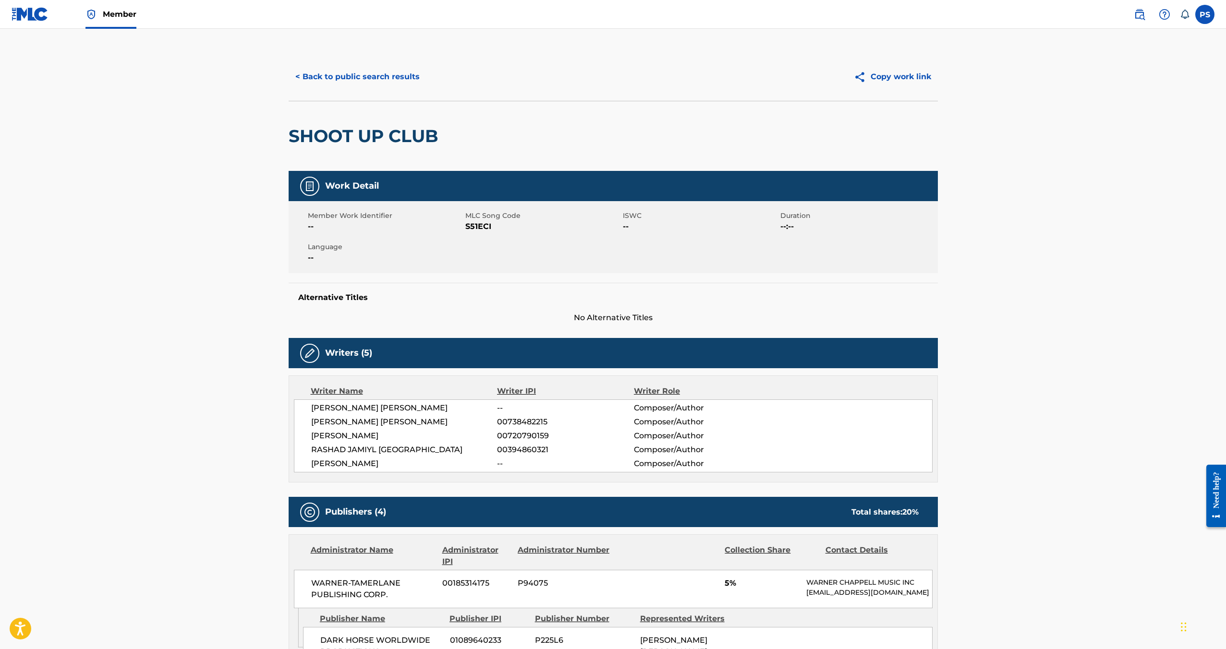
click at [332, 73] on button "< Back to public search results" at bounding box center [358, 77] width 138 height 24
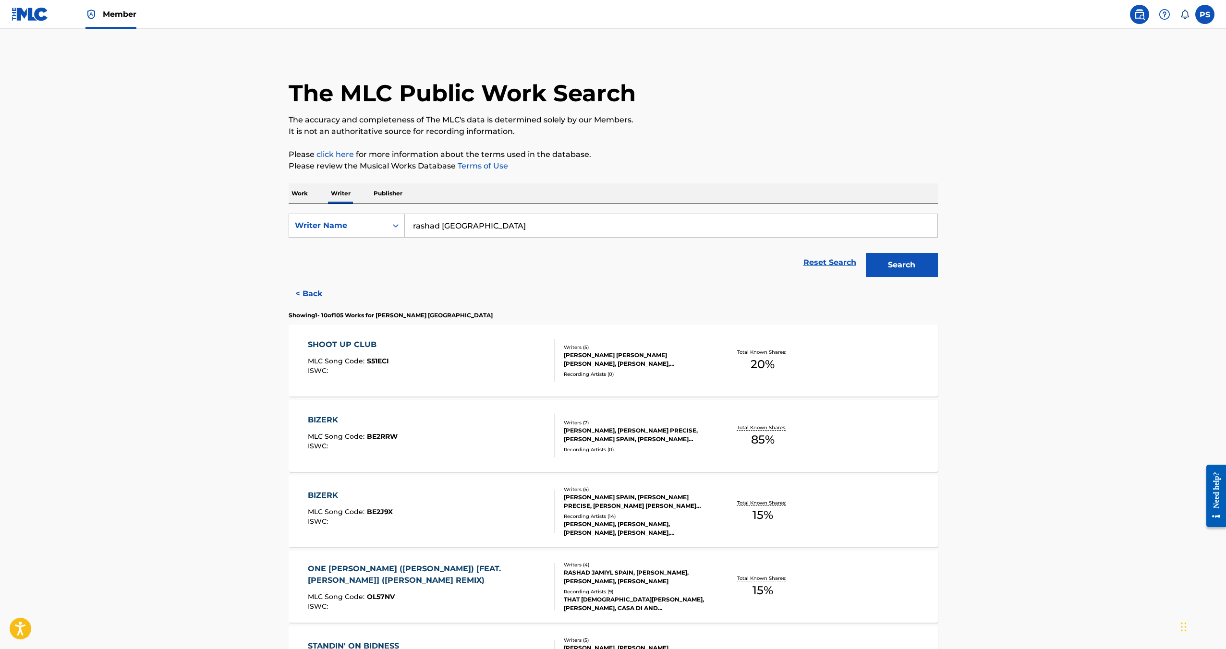
click at [489, 427] on div "BIZERK MLC Song Code : BE2RRW ISWC :" at bounding box center [431, 436] width 247 height 43
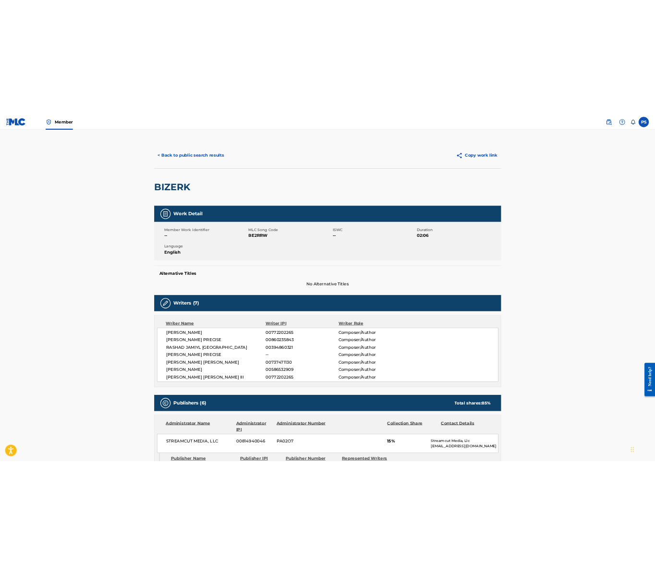
scroll to position [74, 0]
